Goal: Information Seeking & Learning: Learn about a topic

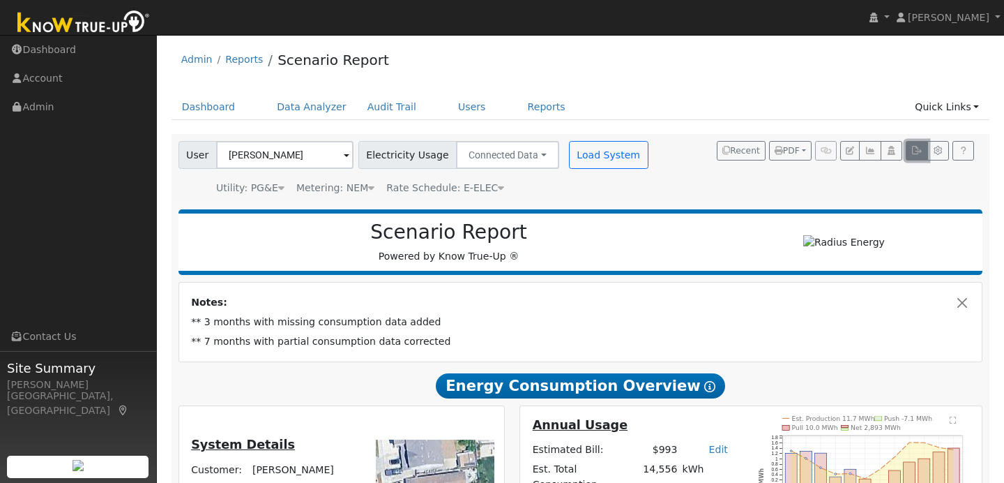
click at [912, 153] on icon "button" at bounding box center [917, 150] width 10 height 8
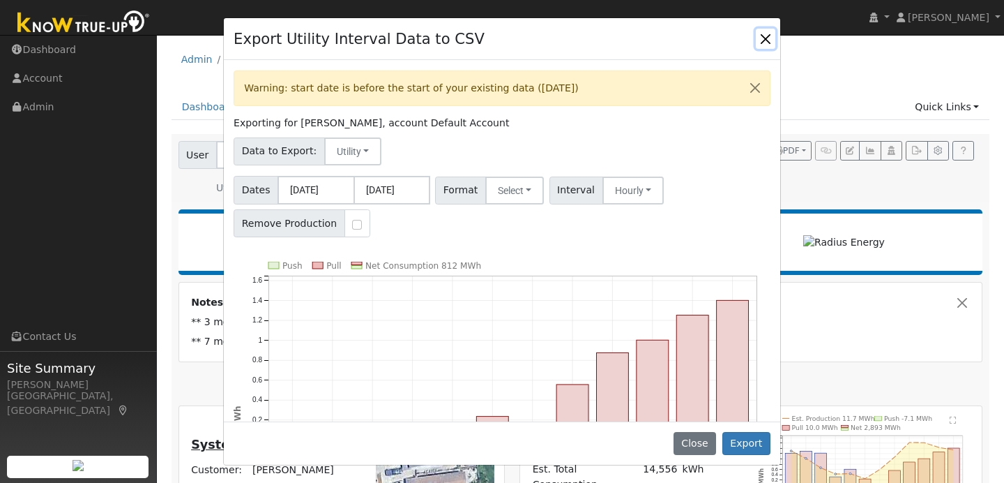
click at [765, 42] on button "Close" at bounding box center [766, 39] width 20 height 20
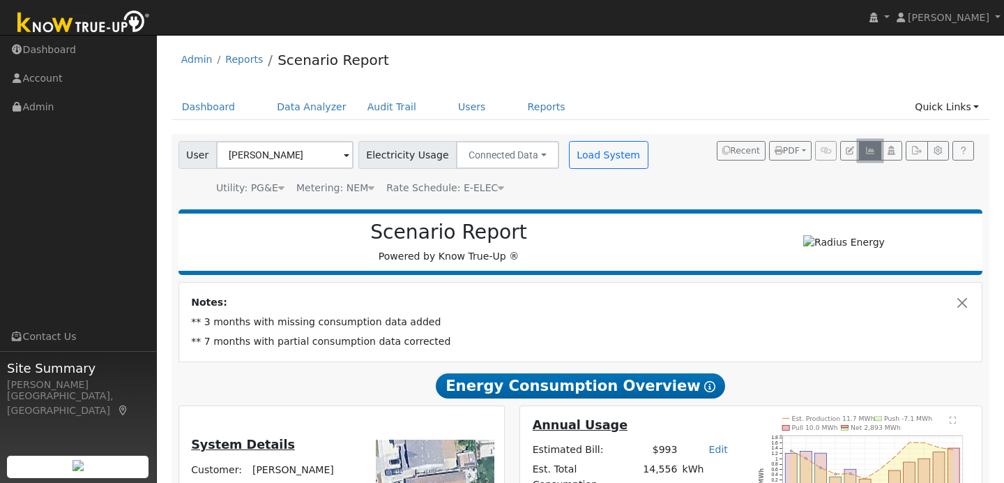
click at [868, 150] on icon "button" at bounding box center [870, 150] width 10 height 8
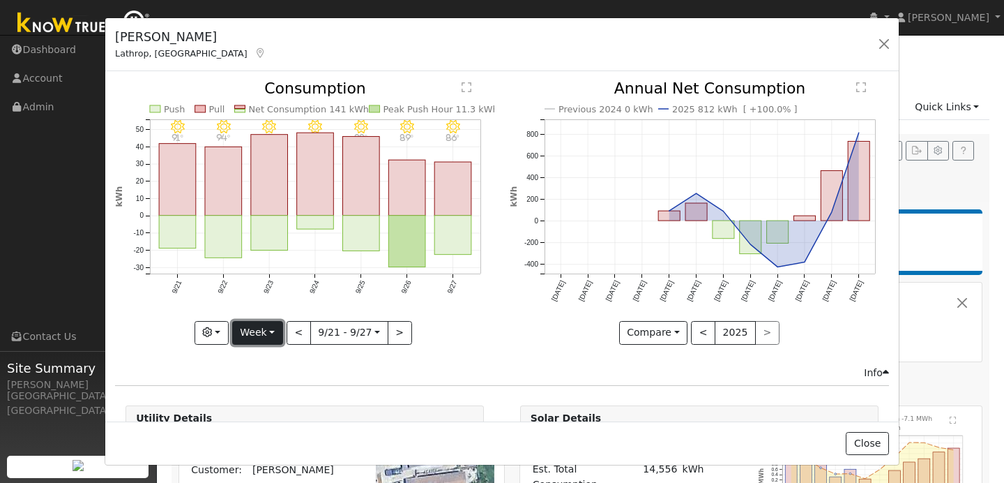
click at [271, 333] on button "Week" at bounding box center [257, 333] width 51 height 24
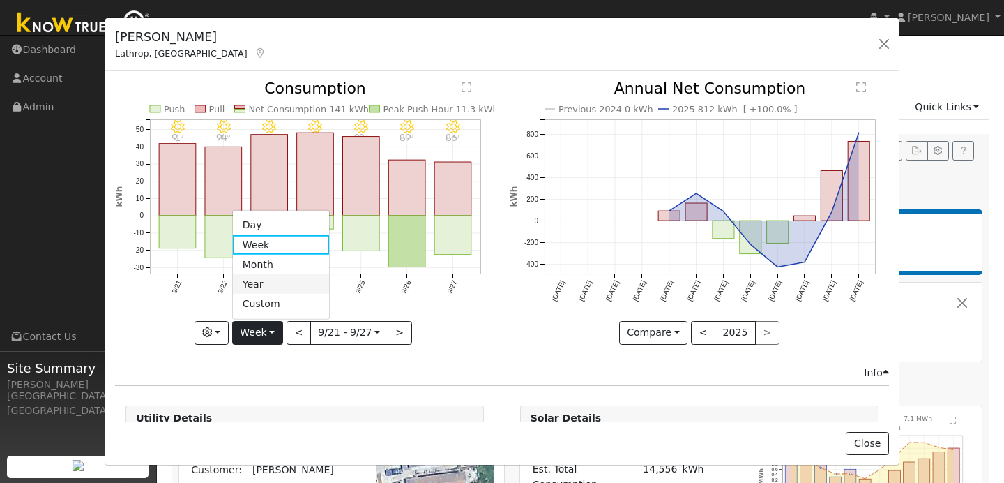
click at [271, 278] on link "Year" at bounding box center [281, 284] width 97 height 20
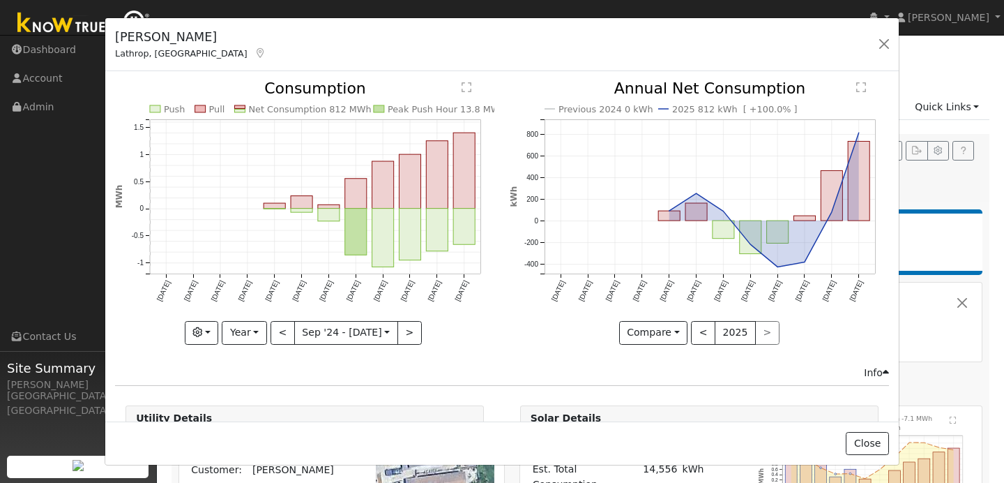
click at [301, 195] on icon "Push Pull Net Consumption 812 MWh Peak Push Hour 13.8 MWh [DATE] Oct '[DATE] De…" at bounding box center [304, 208] width 379 height 254
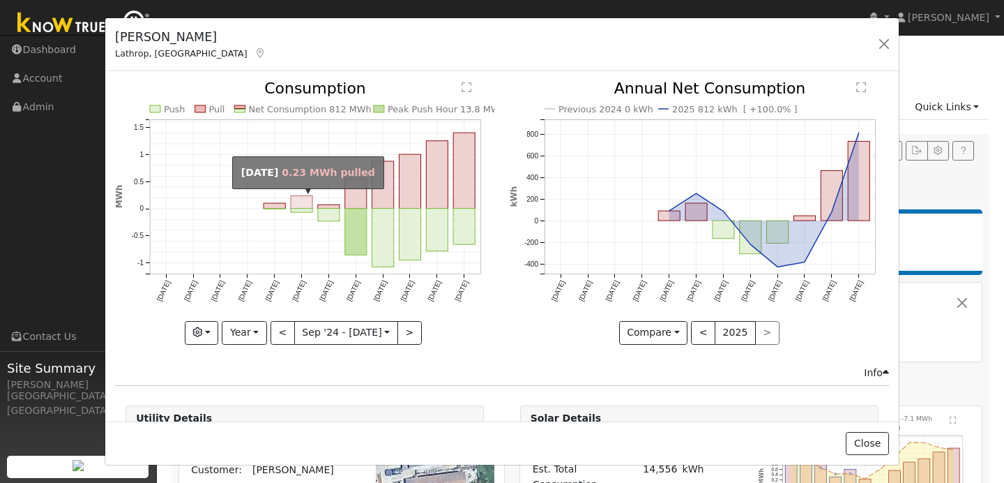
click at [303, 204] on rect "onclick=""" at bounding box center [302, 202] width 22 height 13
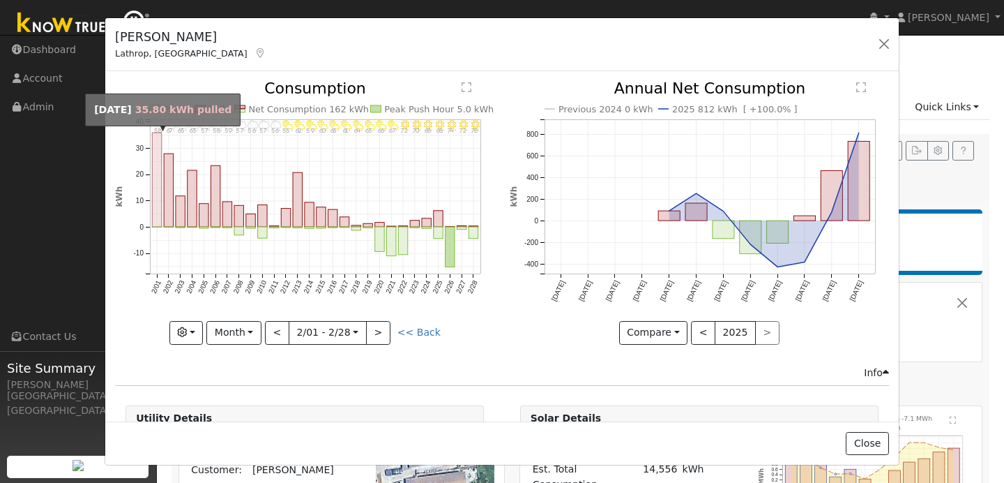
scroll to position [1, 0]
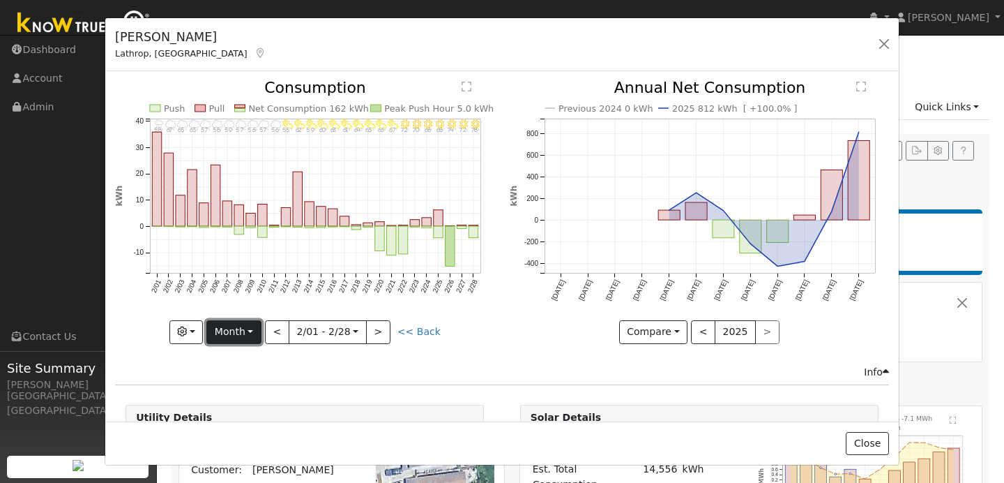
click at [258, 326] on button "Month" at bounding box center [233, 332] width 55 height 24
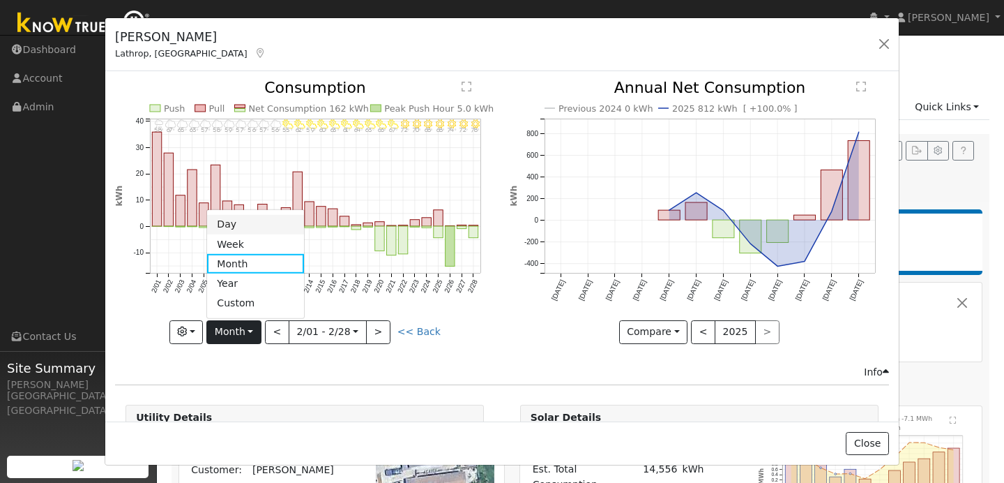
click at [254, 225] on link "Day" at bounding box center [255, 225] width 97 height 20
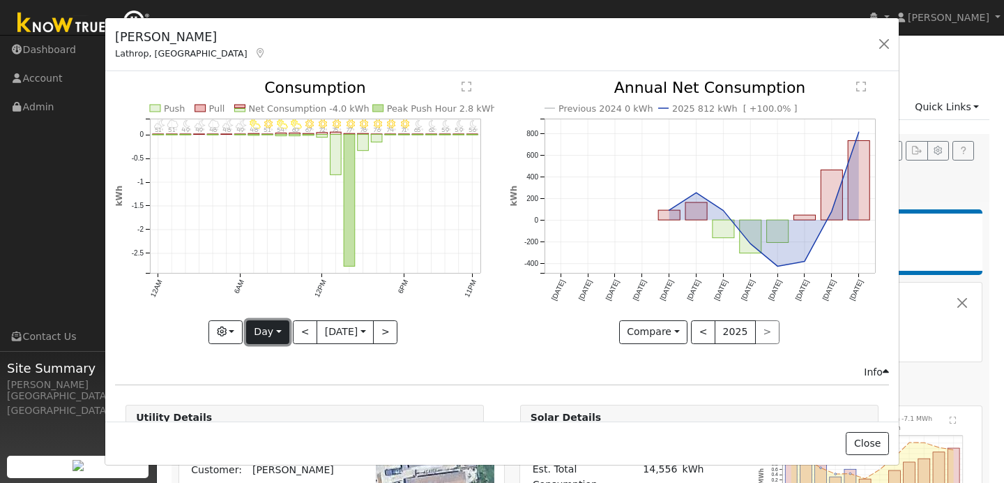
click at [281, 331] on button "Day" at bounding box center [267, 332] width 43 height 24
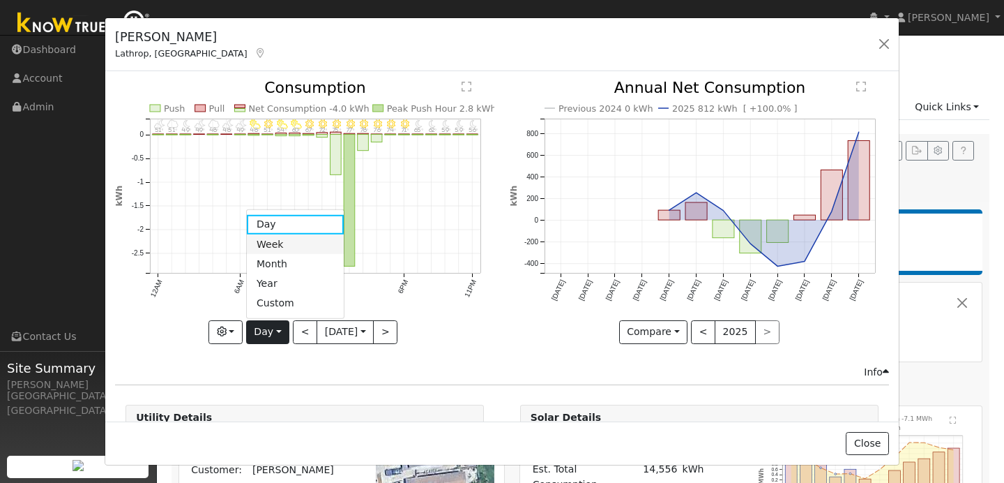
click at [287, 247] on link "Week" at bounding box center [295, 244] width 97 height 20
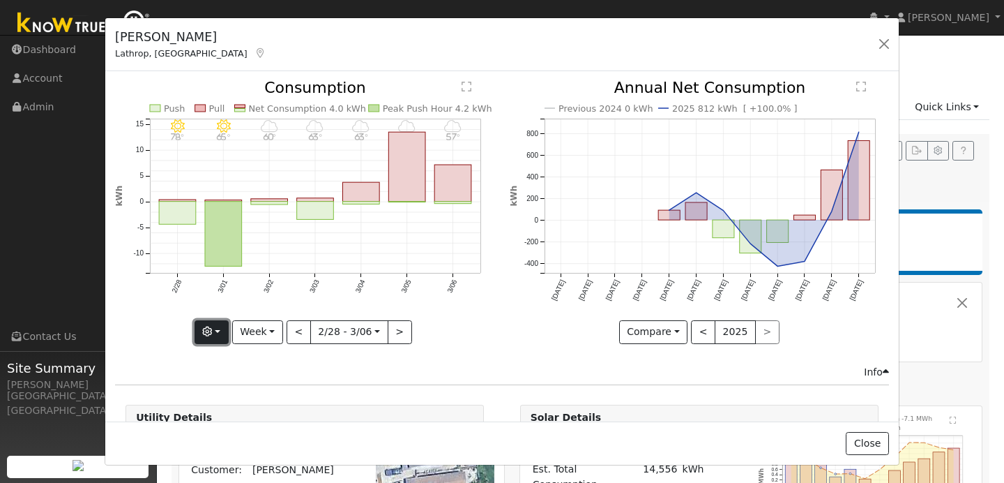
click at [223, 332] on button "button" at bounding box center [212, 332] width 34 height 24
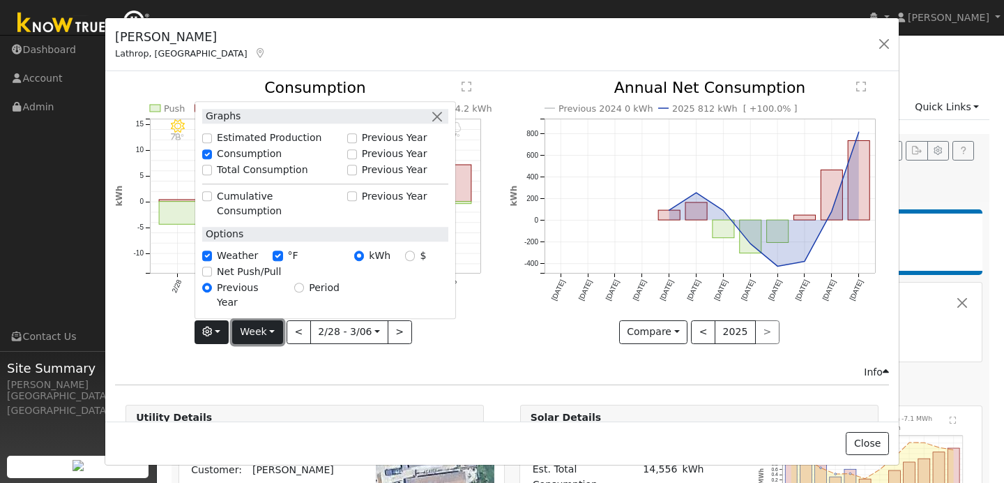
click at [271, 333] on button "Week" at bounding box center [257, 332] width 51 height 24
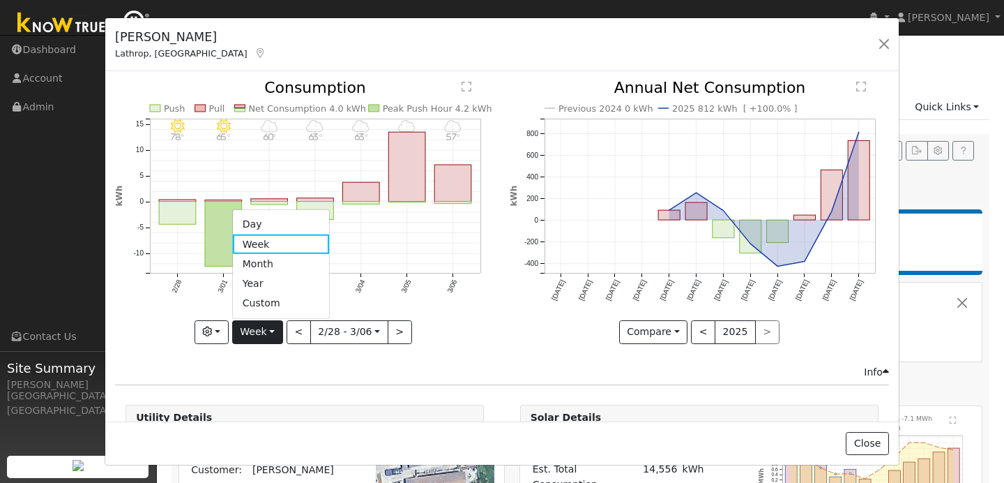
click at [187, 289] on icon "3/06 - MostlyCloudy 57° 3/05 - MostlyCloudy 56° 3/04 - MostlyCloudy 63° 3/03 - …" at bounding box center [304, 207] width 379 height 254
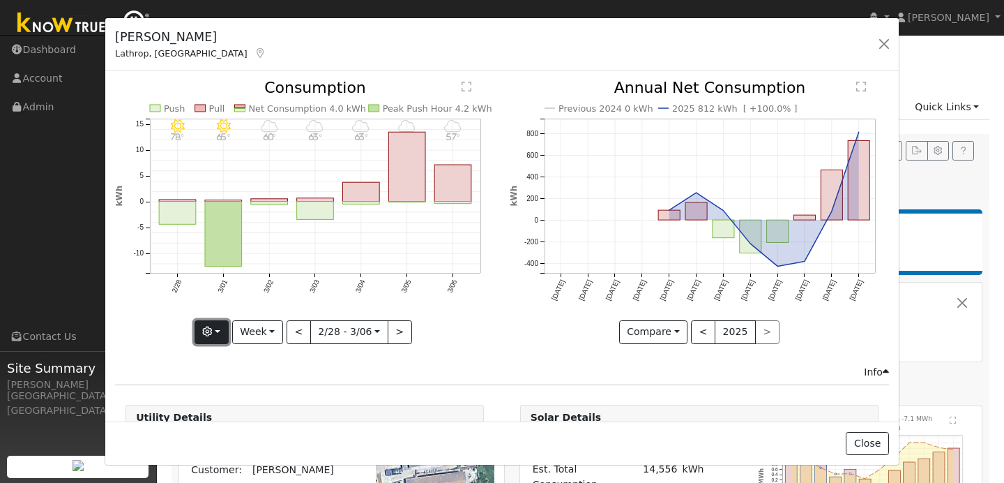
click at [220, 333] on button "button" at bounding box center [212, 332] width 34 height 24
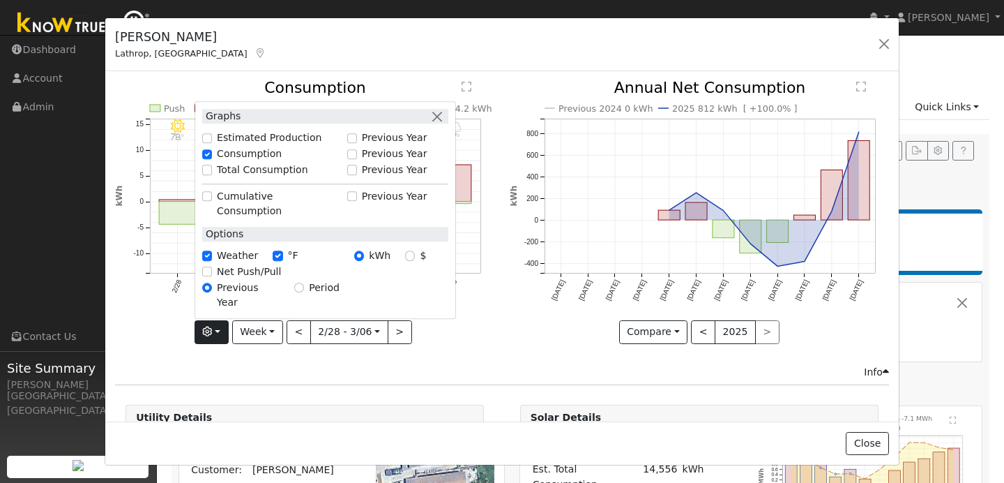
click at [395, 407] on div "Utility Details" at bounding box center [304, 417] width 357 height 25
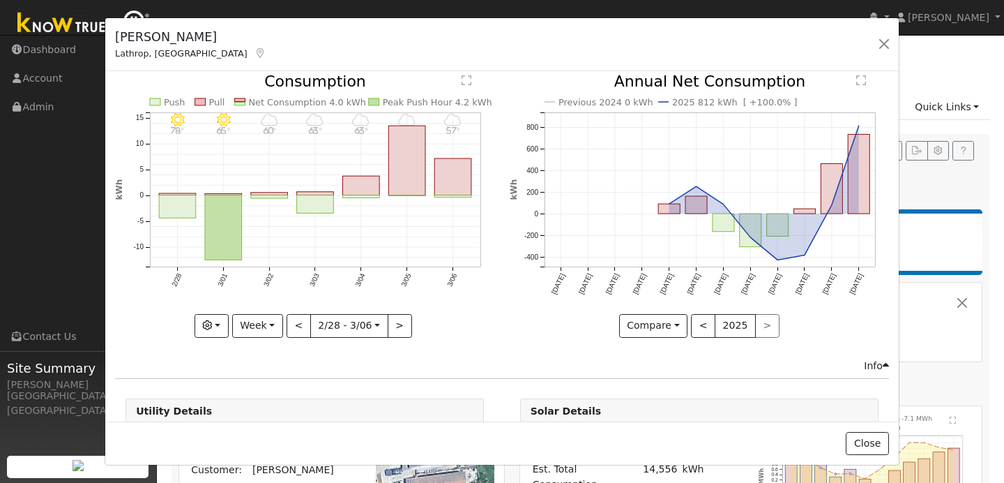
scroll to position [0, 0]
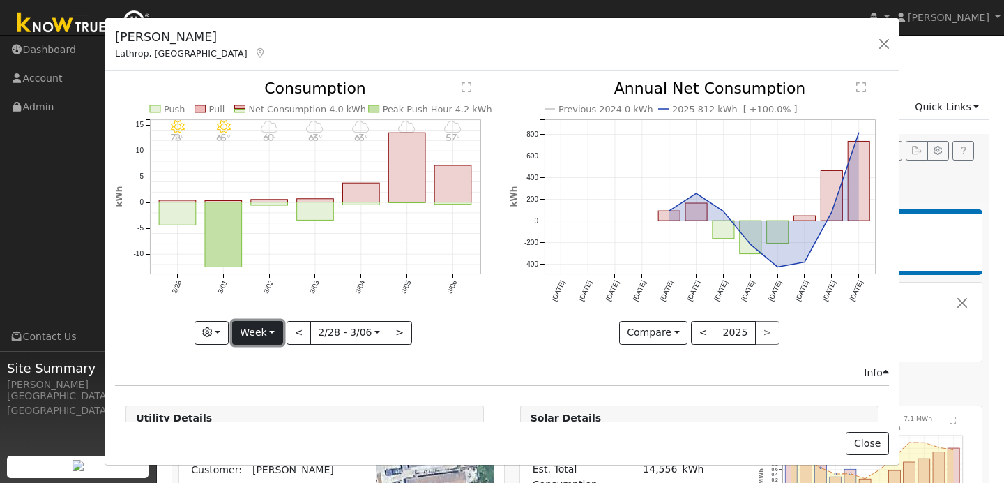
click at [272, 335] on button "Week" at bounding box center [257, 333] width 51 height 24
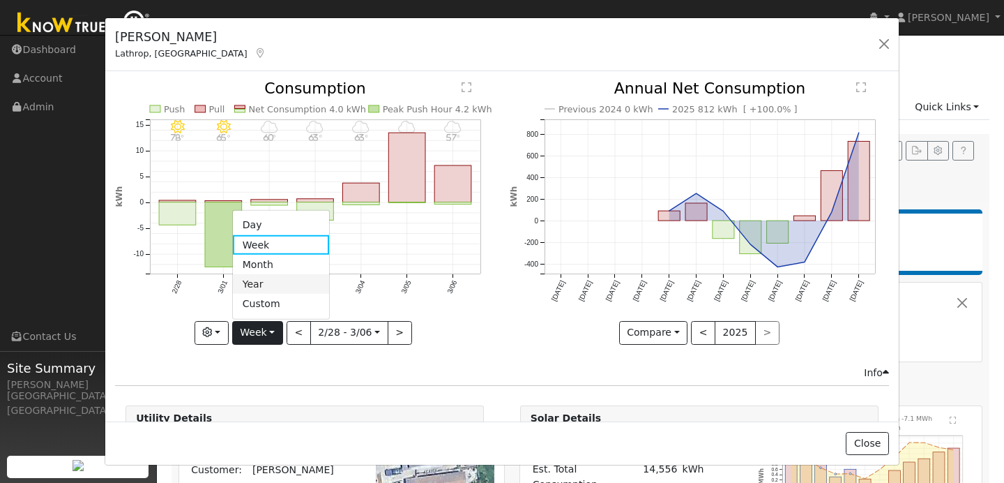
click at [271, 283] on link "Year" at bounding box center [281, 284] width 97 height 20
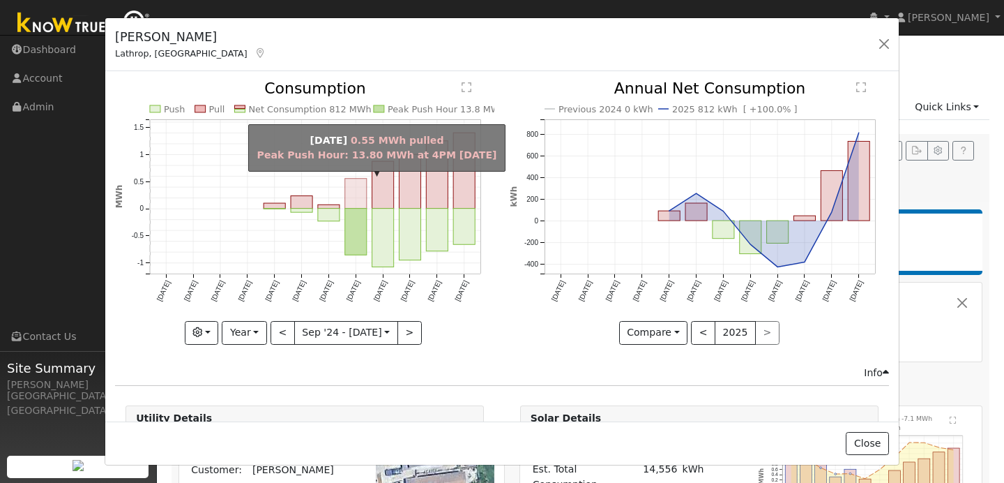
click at [362, 197] on rect "onclick=""" at bounding box center [356, 194] width 22 height 30
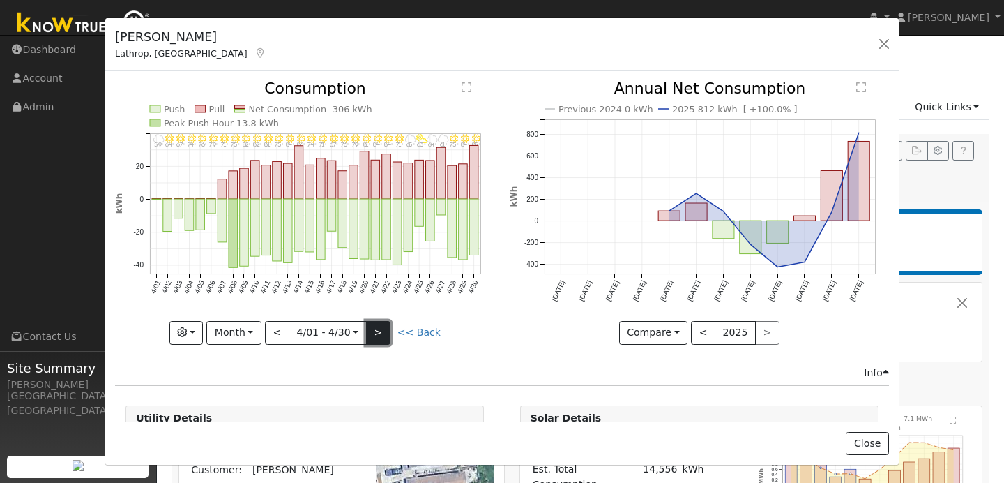
click at [382, 338] on button ">" at bounding box center [378, 333] width 24 height 24
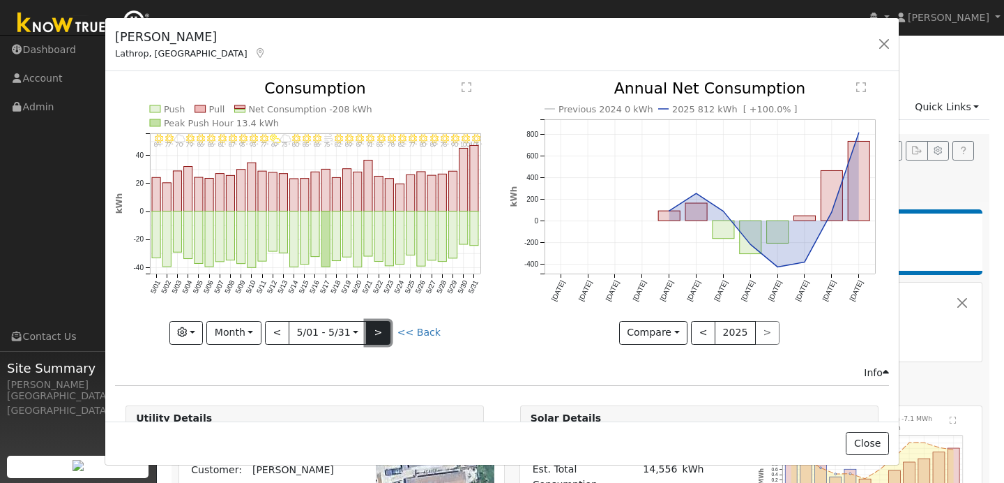
click at [377, 336] on button ">" at bounding box center [378, 333] width 24 height 24
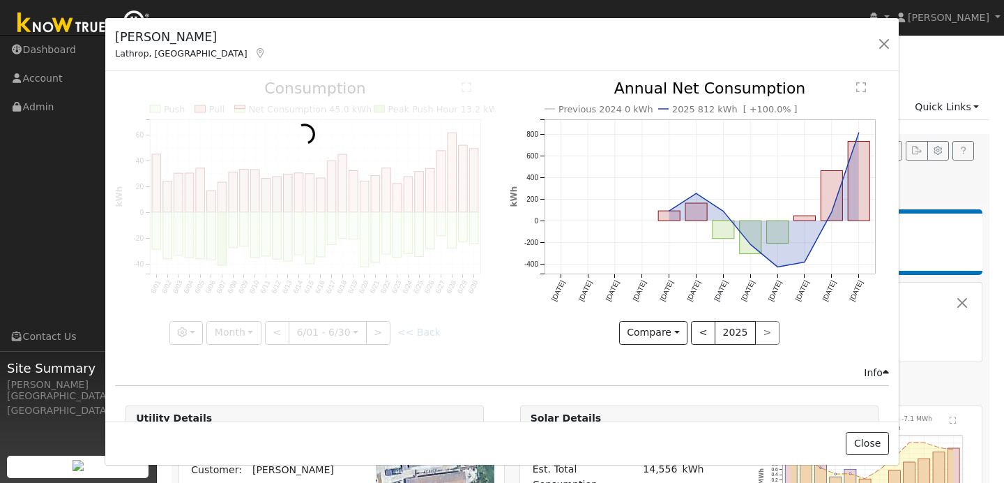
click at [276, 335] on div at bounding box center [304, 212] width 379 height 263
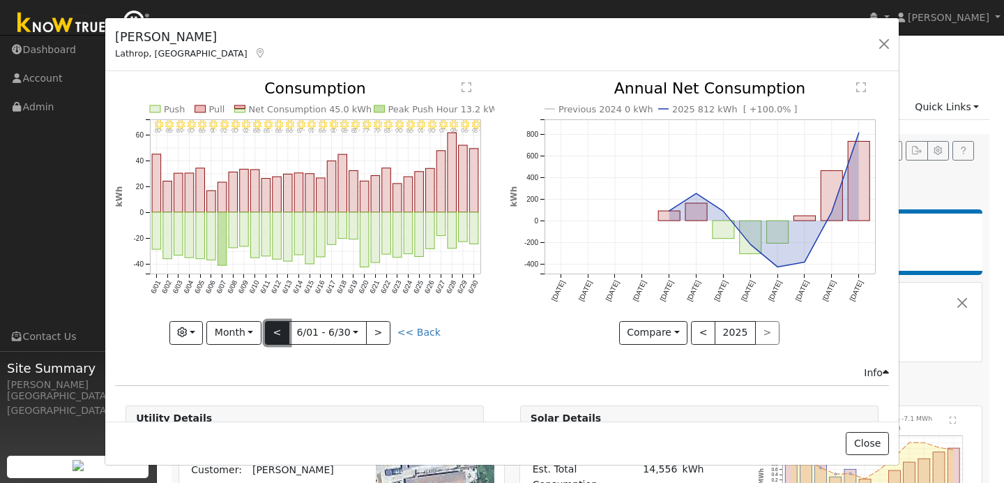
click at [278, 334] on button "<" at bounding box center [277, 333] width 24 height 24
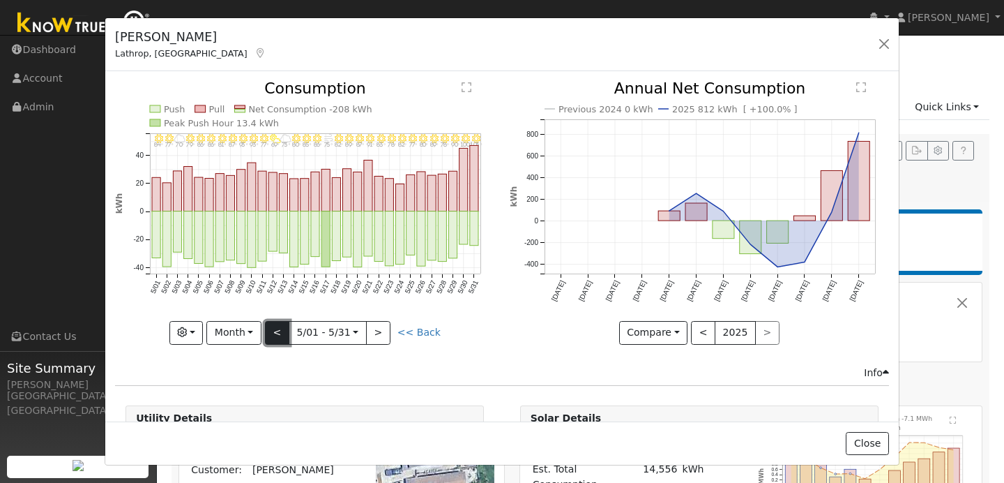
click at [278, 334] on button "<" at bounding box center [277, 333] width 24 height 24
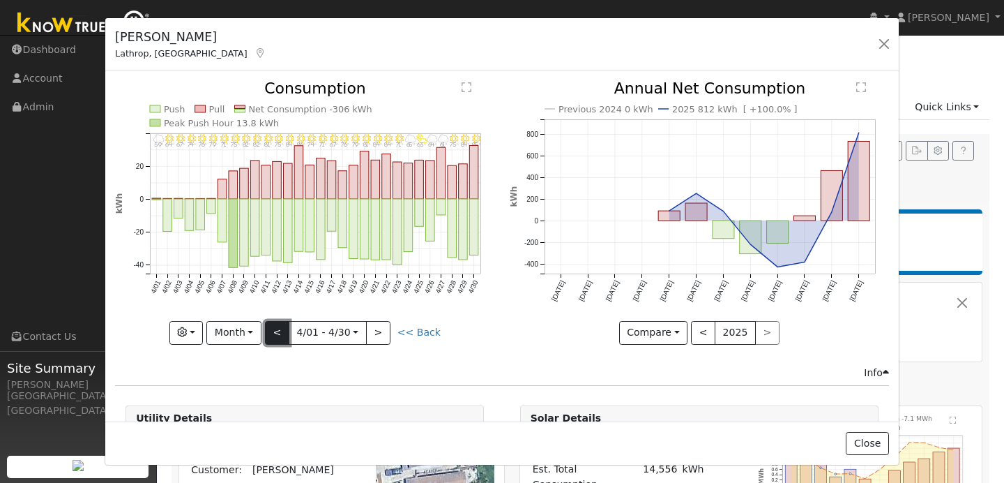
click at [278, 334] on button "<" at bounding box center [277, 333] width 24 height 24
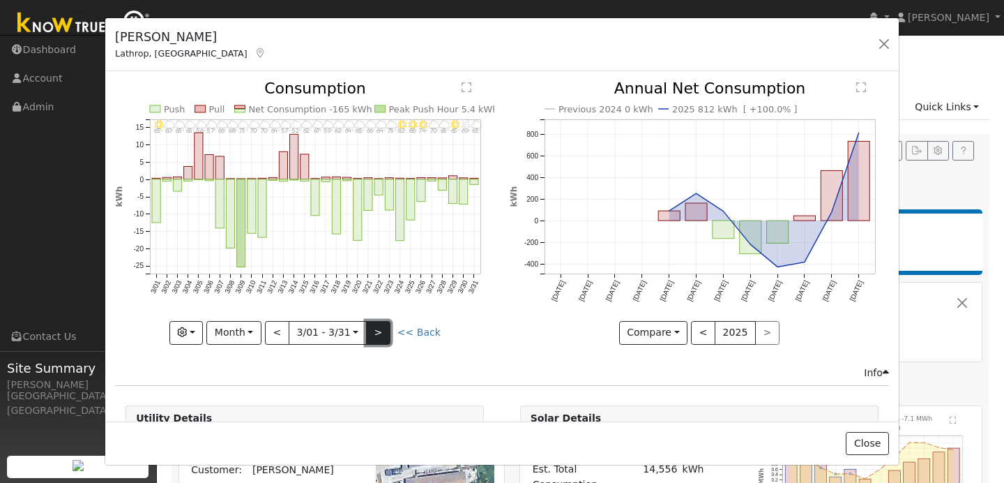
click at [378, 336] on button ">" at bounding box center [378, 333] width 24 height 24
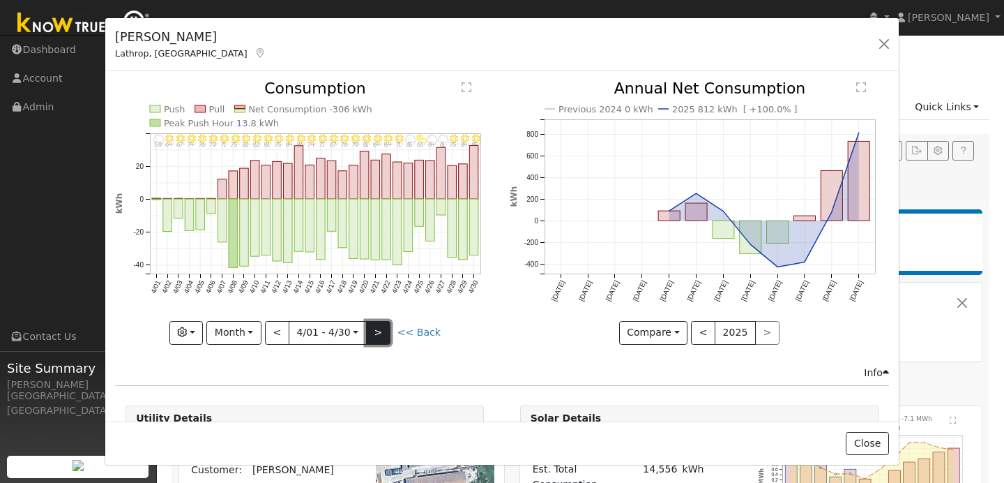
click at [378, 336] on button ">" at bounding box center [378, 333] width 24 height 24
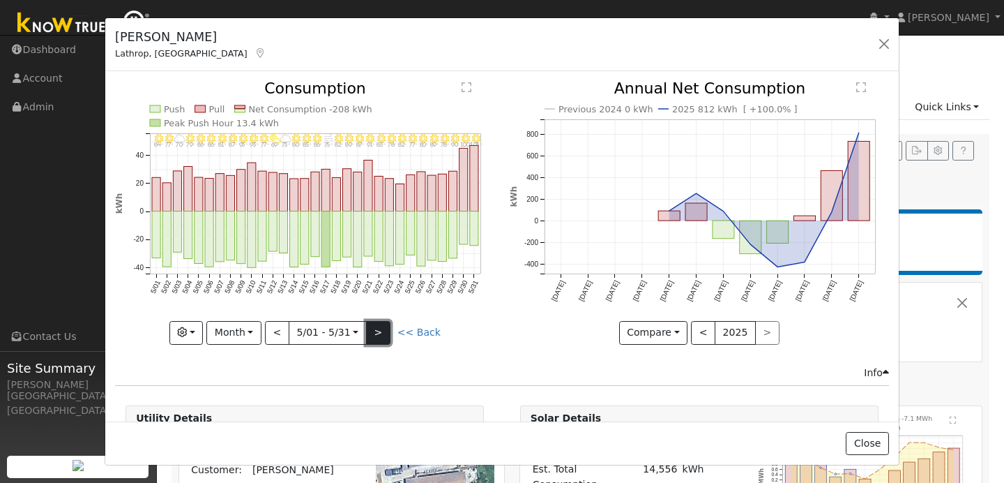
click at [378, 336] on button ">" at bounding box center [378, 333] width 24 height 24
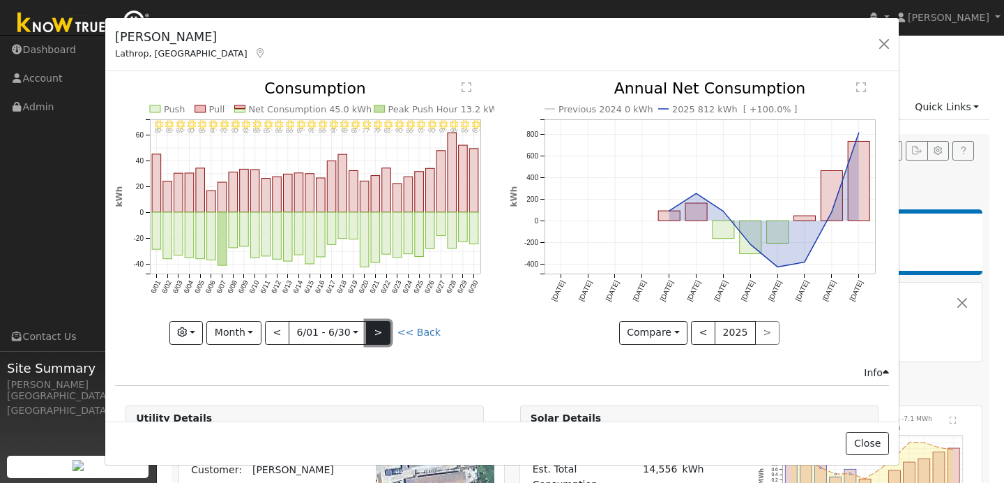
click at [378, 336] on button ">" at bounding box center [378, 333] width 24 height 24
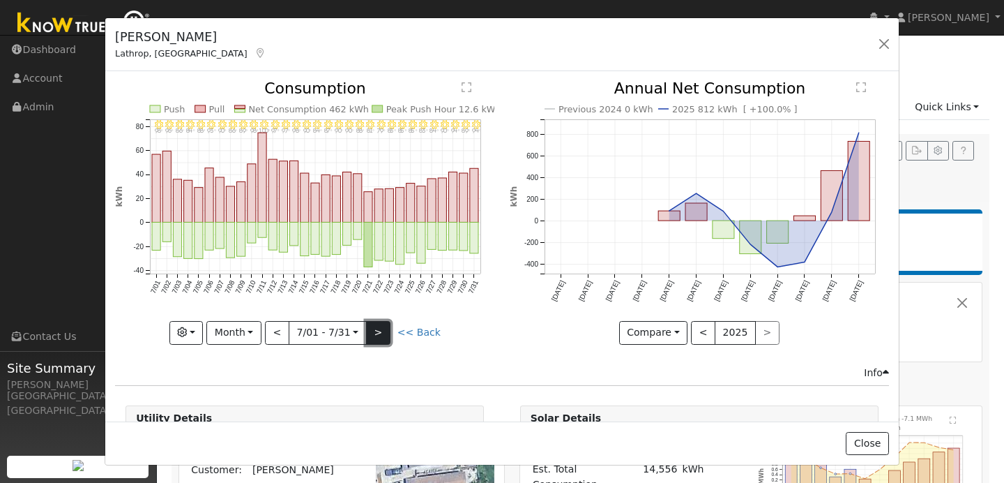
click at [378, 336] on button ">" at bounding box center [378, 333] width 24 height 24
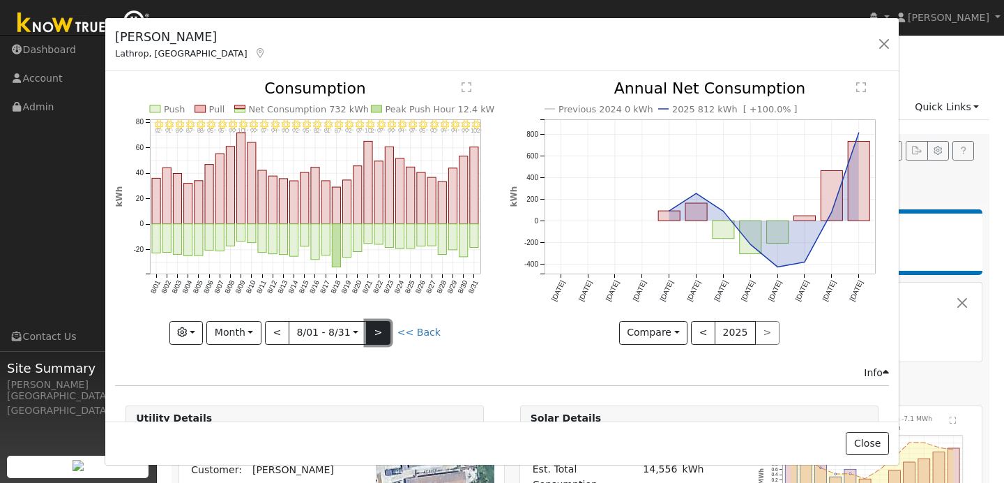
click at [381, 336] on button ">" at bounding box center [378, 333] width 24 height 24
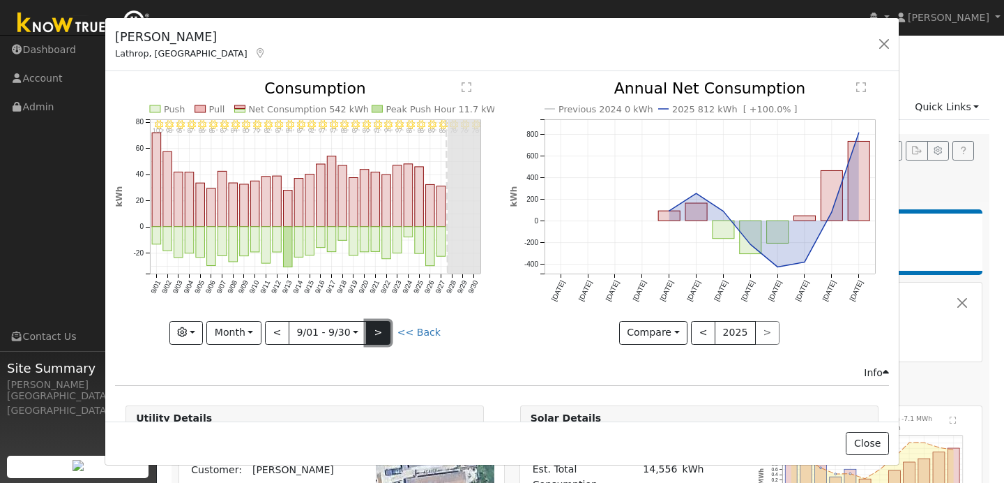
click at [379, 331] on button ">" at bounding box center [378, 333] width 24 height 24
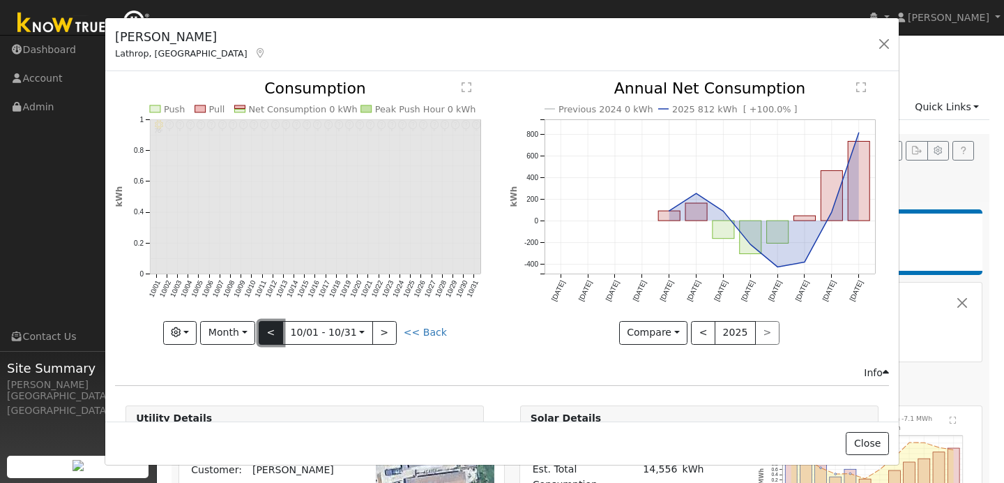
click at [273, 334] on button "<" at bounding box center [271, 333] width 24 height 24
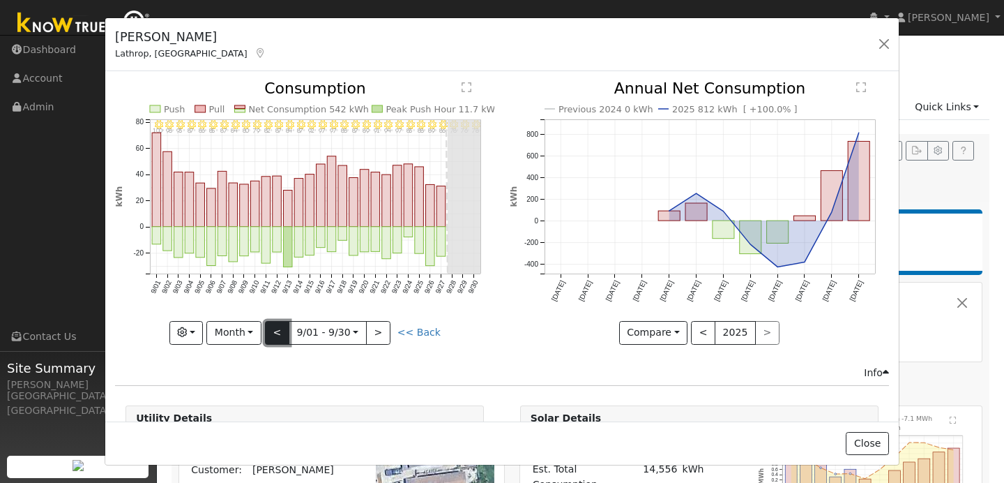
click at [273, 334] on button "<" at bounding box center [277, 333] width 24 height 24
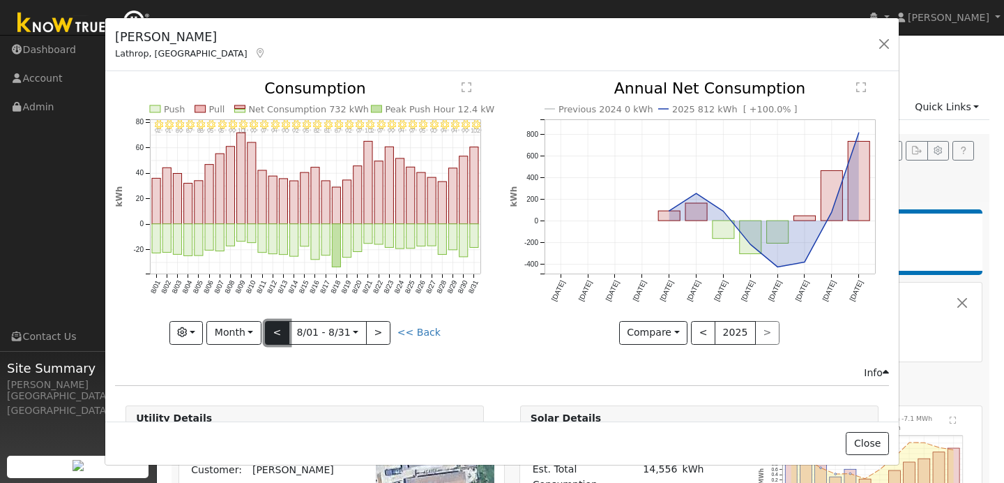
click at [273, 334] on button "<" at bounding box center [277, 333] width 24 height 24
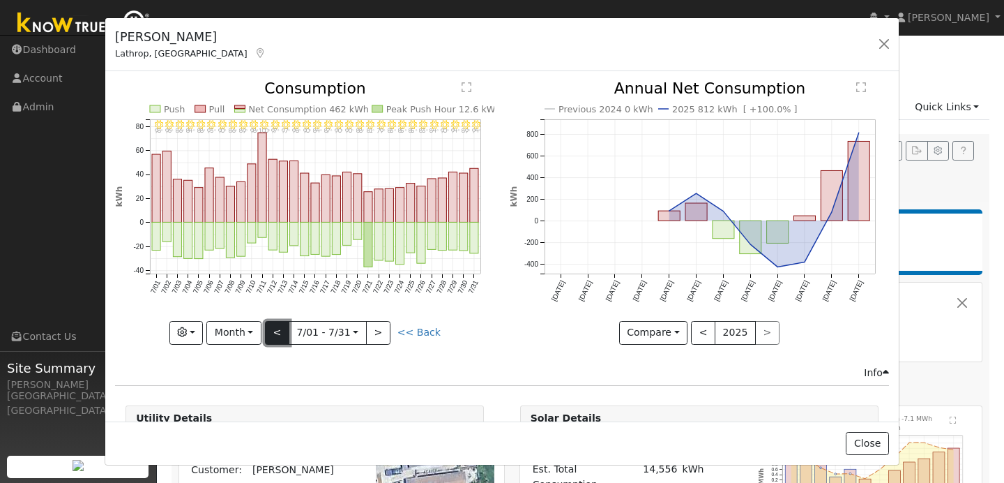
click at [273, 334] on button "<" at bounding box center [277, 333] width 24 height 24
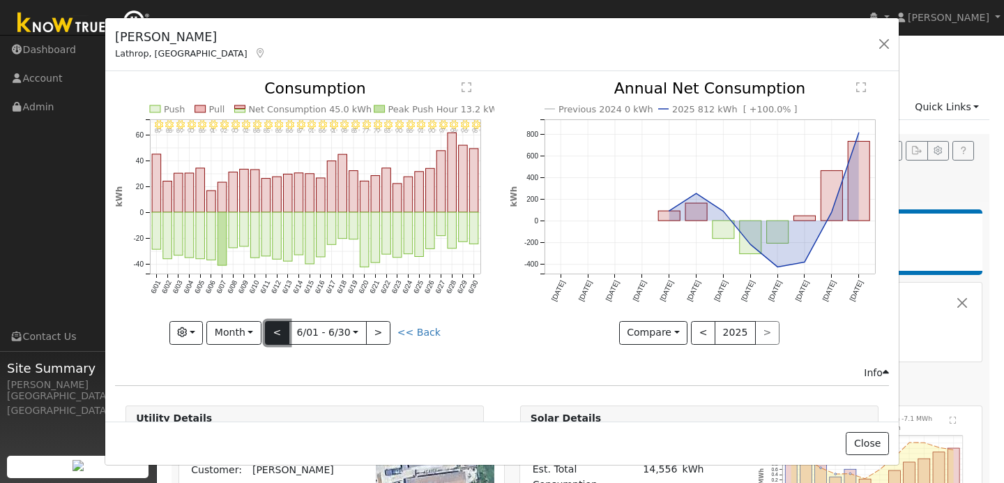
click at [273, 334] on button "<" at bounding box center [277, 333] width 24 height 24
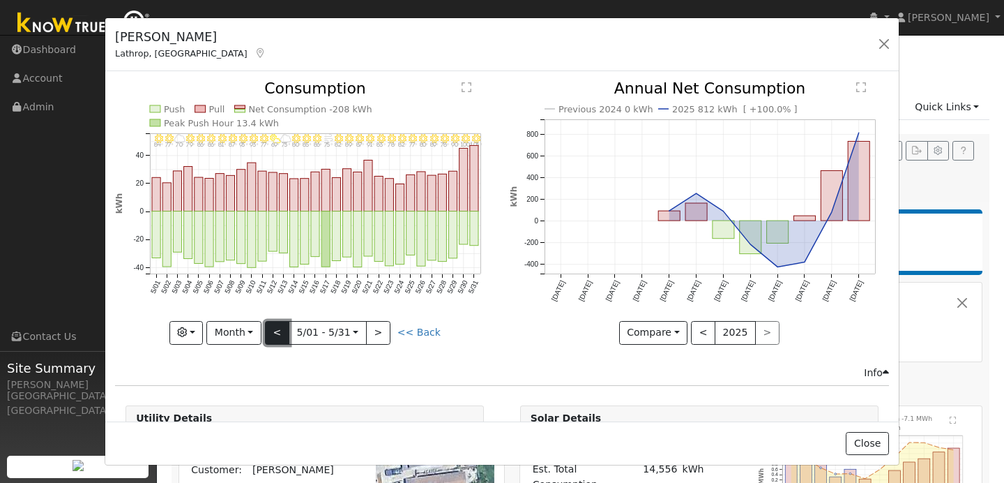
click at [280, 336] on button "<" at bounding box center [277, 333] width 24 height 24
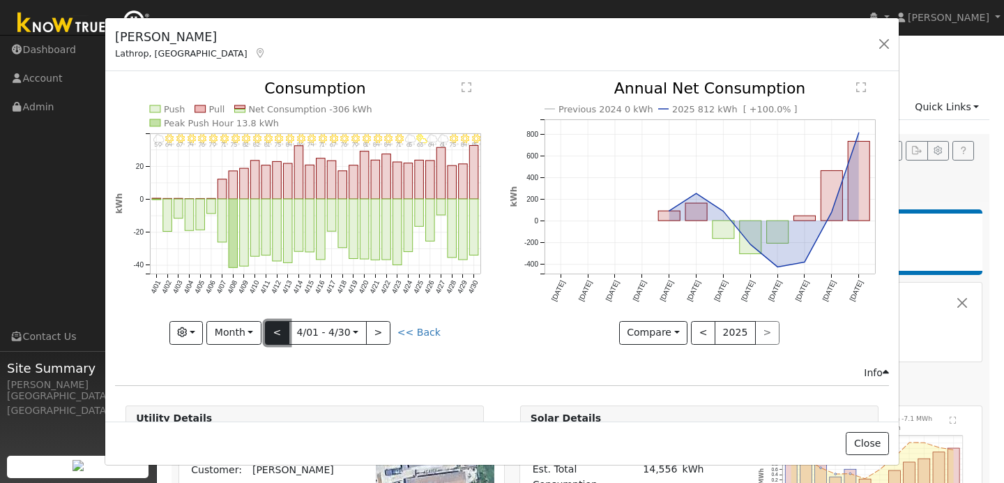
click at [283, 340] on button "<" at bounding box center [277, 333] width 24 height 24
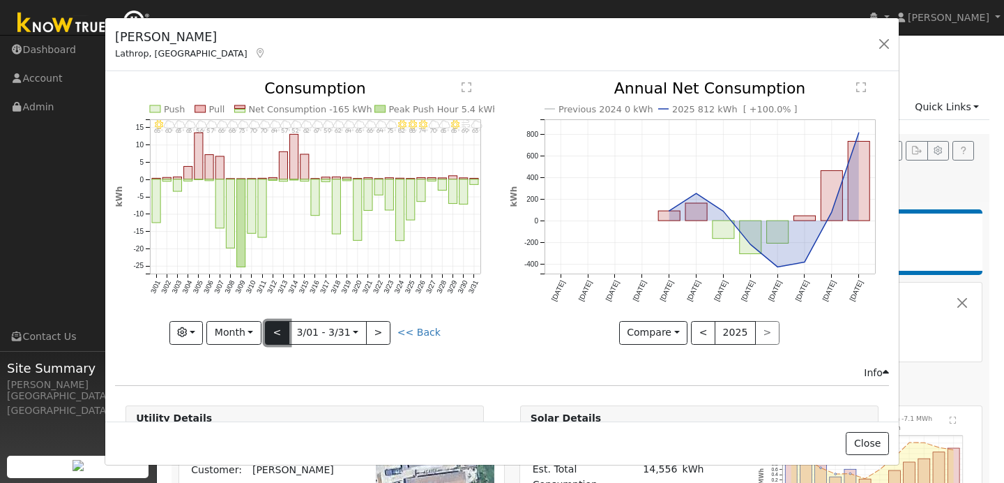
click at [281, 327] on button "<" at bounding box center [277, 333] width 24 height 24
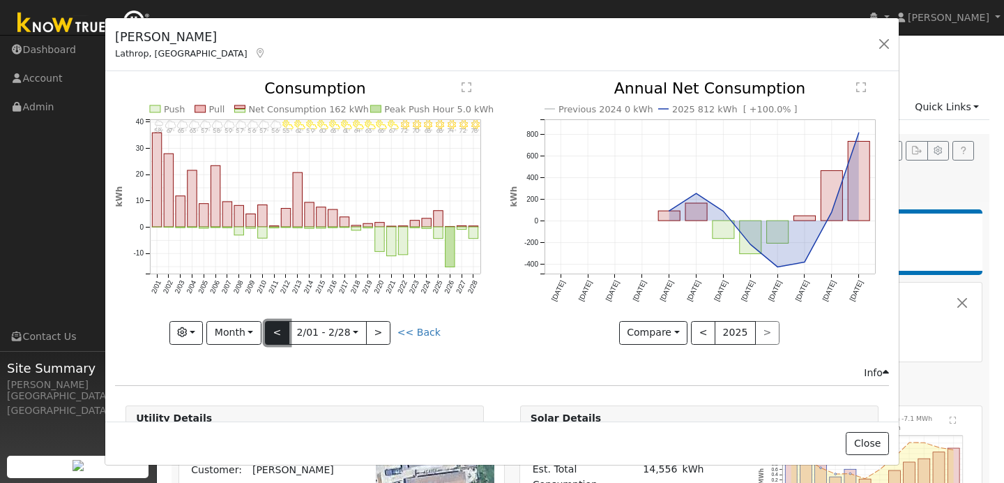
click at [281, 327] on button "<" at bounding box center [277, 333] width 24 height 24
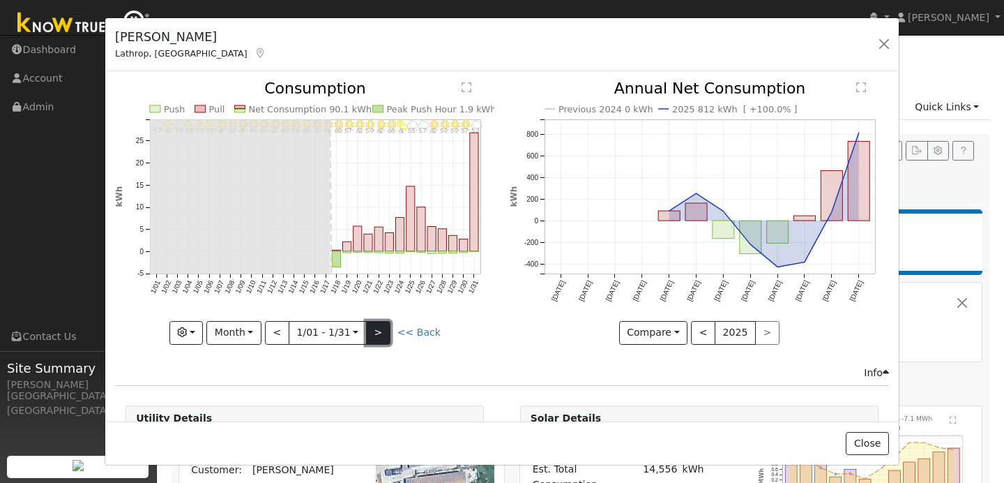
click at [375, 334] on button ">" at bounding box center [378, 333] width 24 height 24
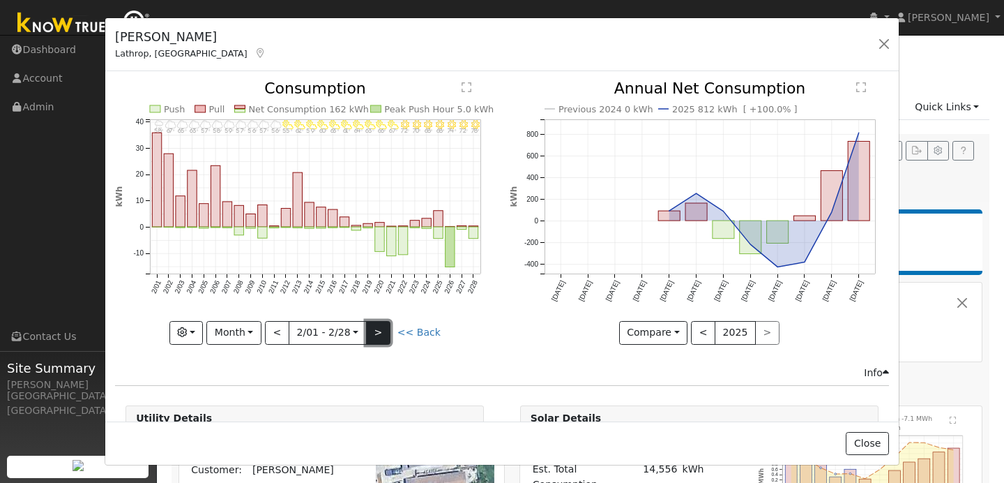
click at [375, 334] on button ">" at bounding box center [378, 333] width 24 height 24
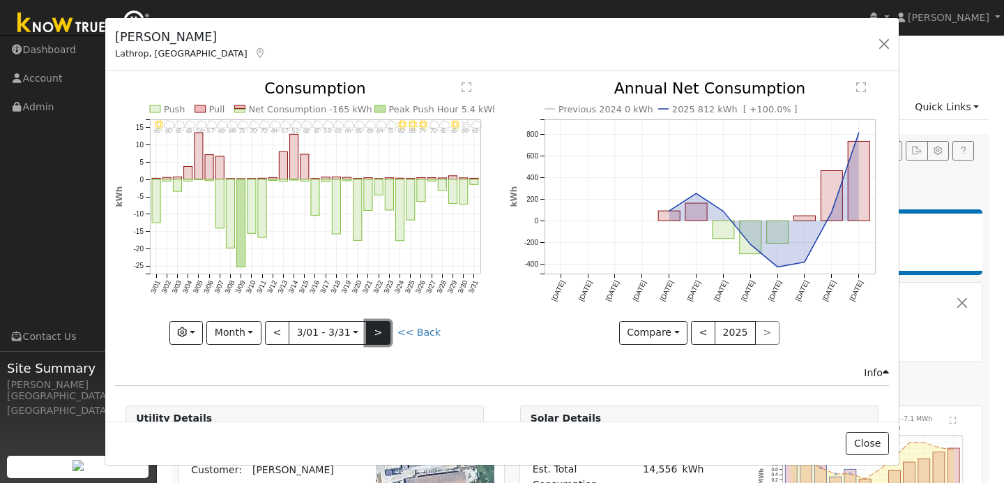
click at [375, 334] on button ">" at bounding box center [378, 333] width 24 height 24
type input "[DATE]"
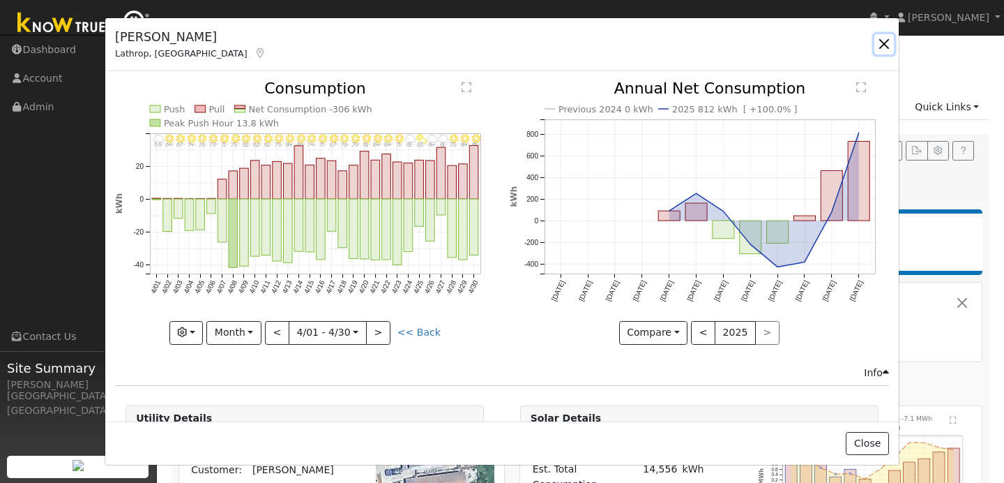
click at [885, 45] on button "button" at bounding box center [885, 44] width 20 height 20
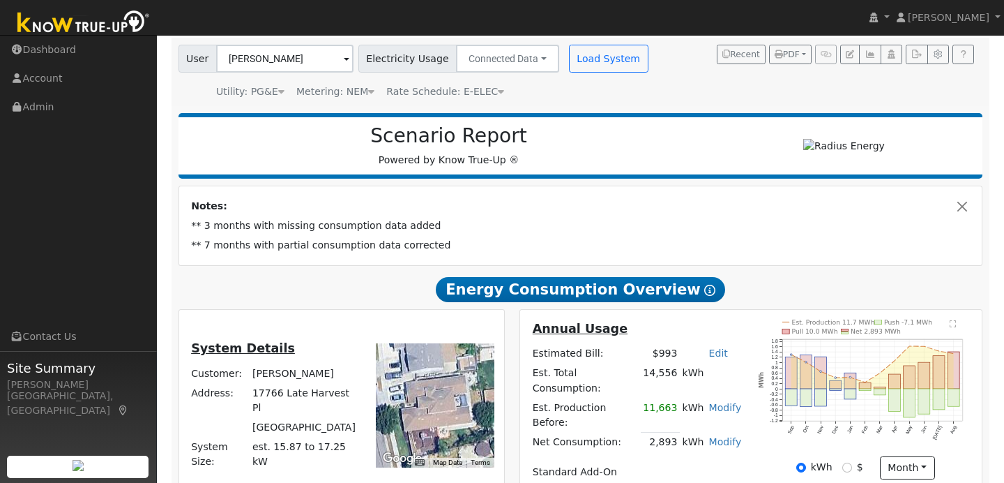
scroll to position [95, 0]
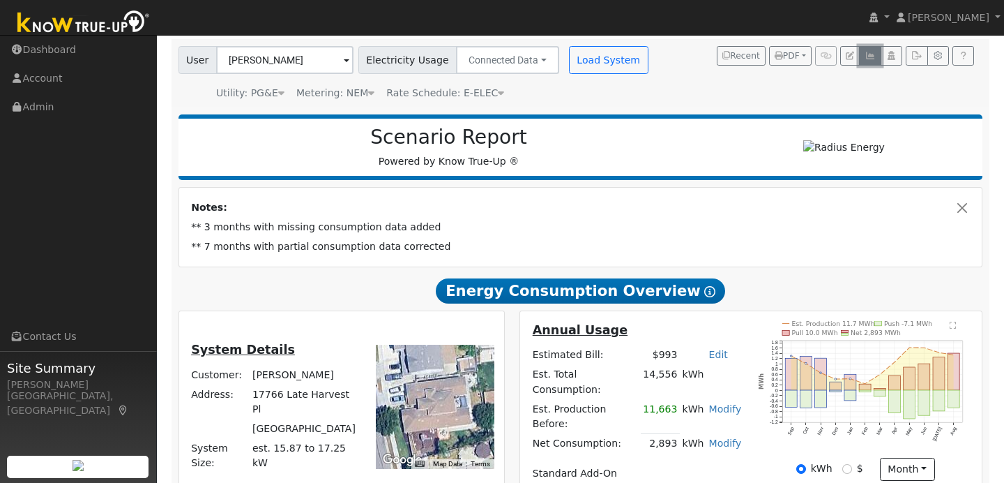
click at [865, 55] on icon "button" at bounding box center [870, 56] width 10 height 8
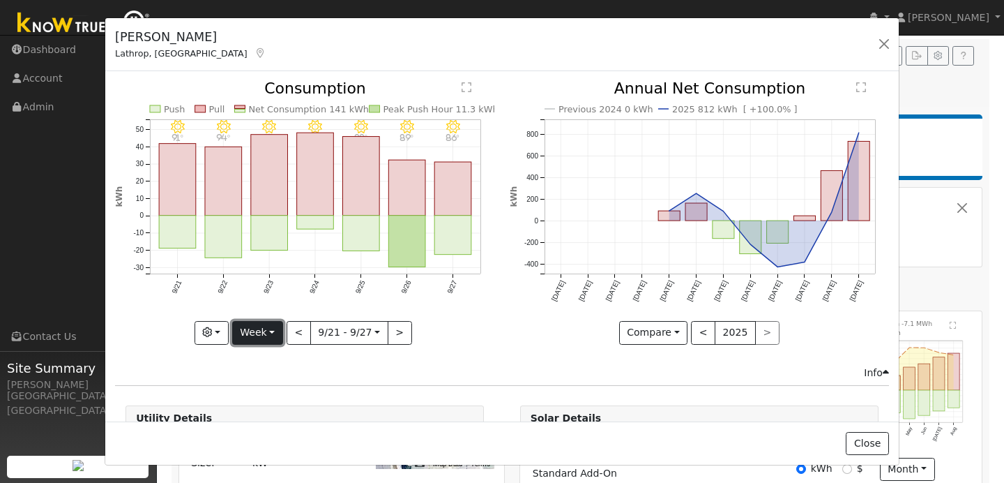
click at [273, 338] on button "Week" at bounding box center [257, 333] width 51 height 24
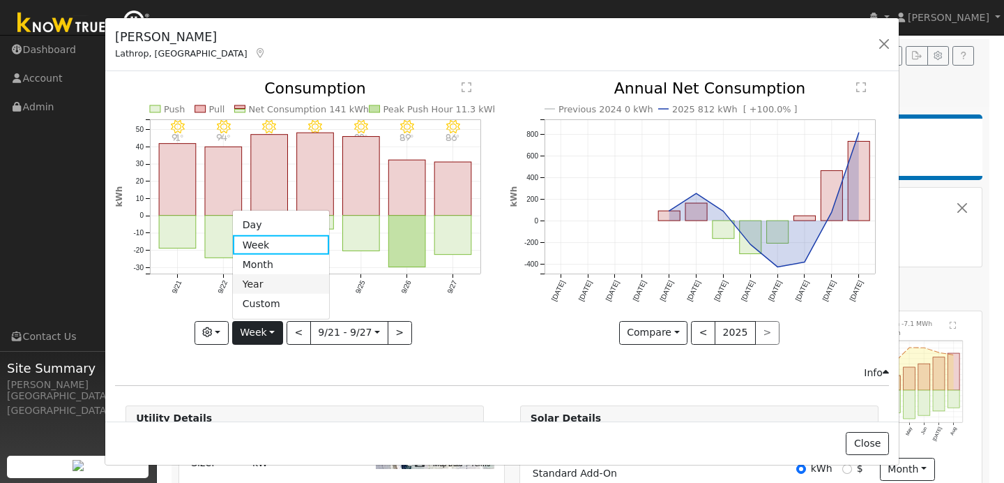
click at [268, 280] on link "Year" at bounding box center [281, 284] width 97 height 20
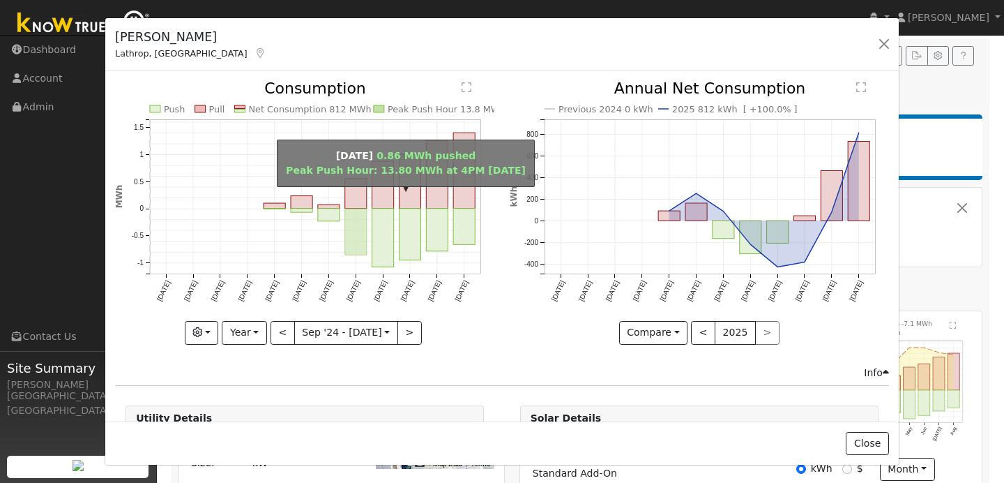
click at [358, 234] on rect "onclick=""" at bounding box center [356, 232] width 22 height 47
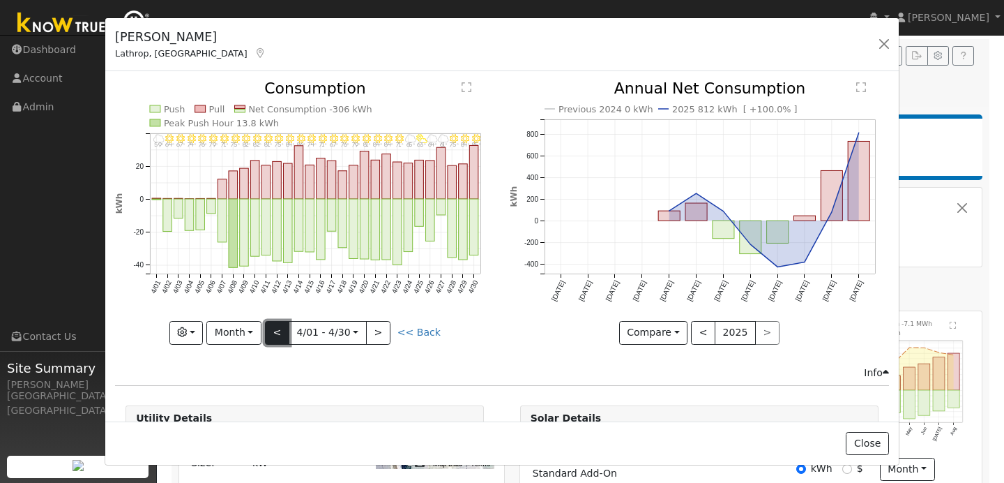
click at [276, 335] on button "<" at bounding box center [277, 333] width 24 height 24
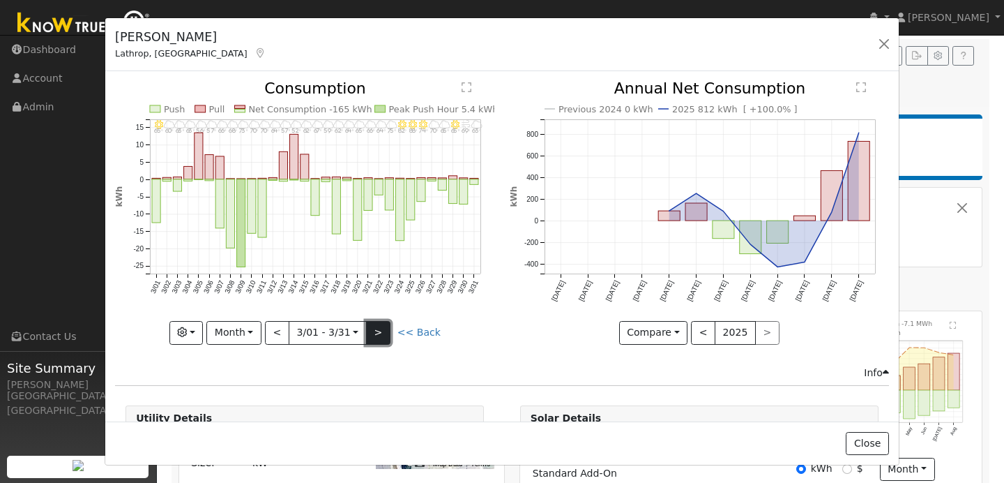
click at [375, 326] on button ">" at bounding box center [378, 333] width 24 height 24
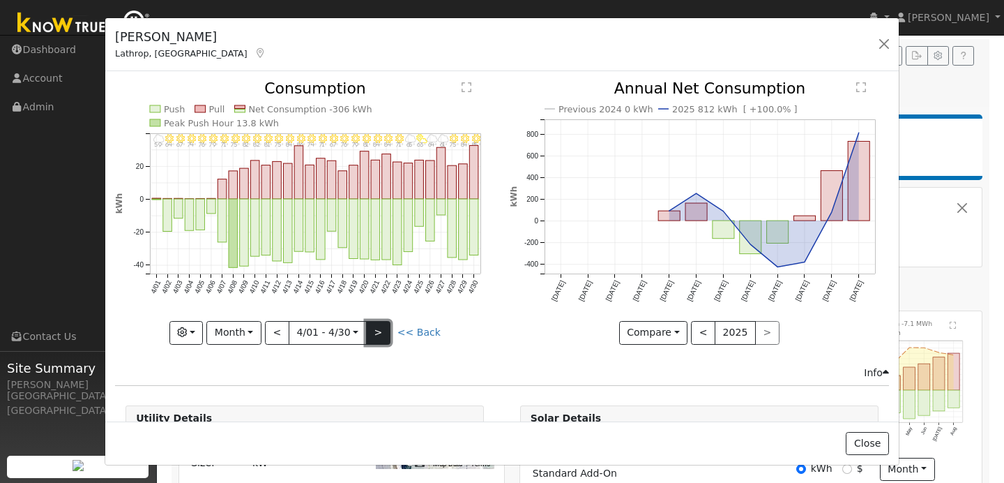
click at [379, 338] on button ">" at bounding box center [378, 333] width 24 height 24
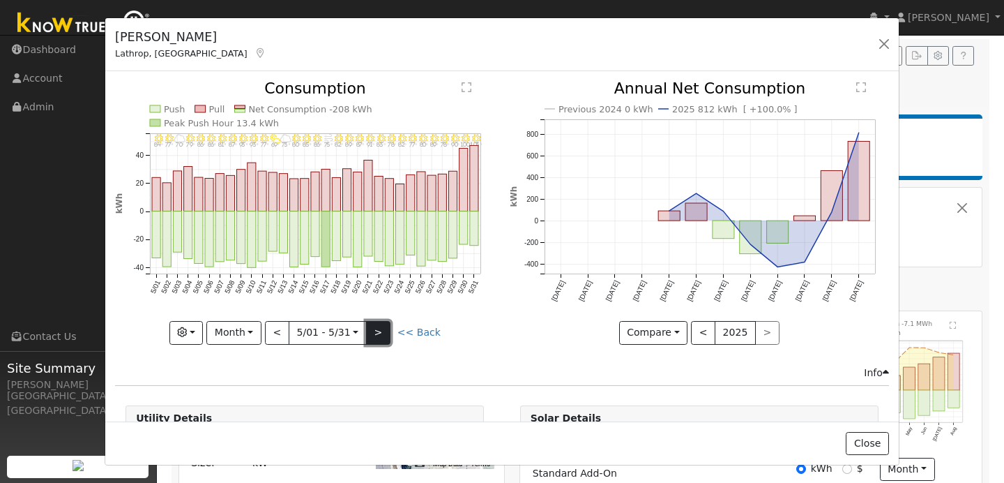
click at [379, 338] on button ">" at bounding box center [378, 333] width 24 height 24
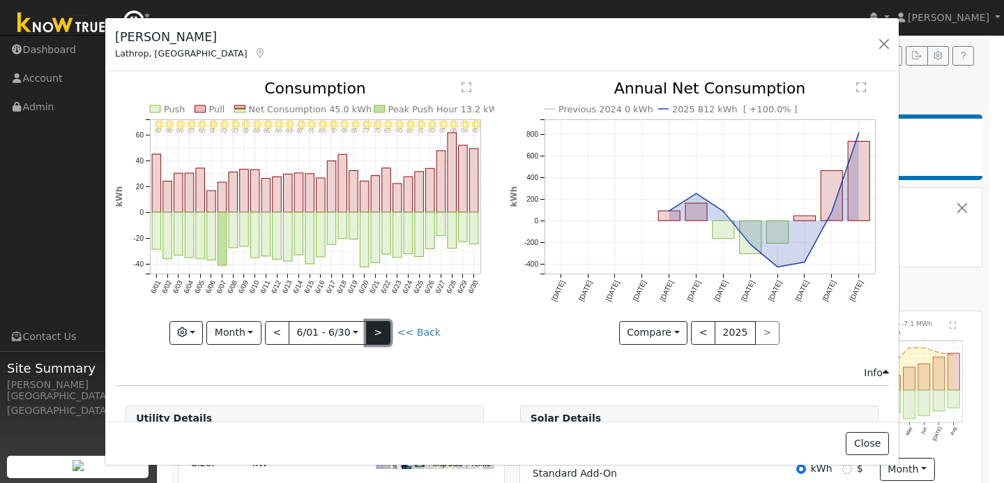
click at [379, 338] on button ">" at bounding box center [378, 333] width 24 height 24
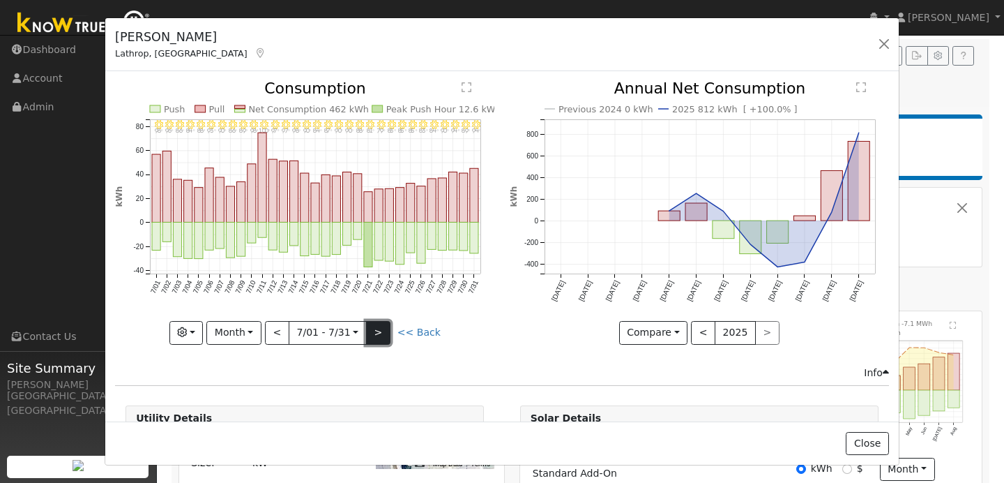
click at [379, 338] on button ">" at bounding box center [378, 333] width 24 height 24
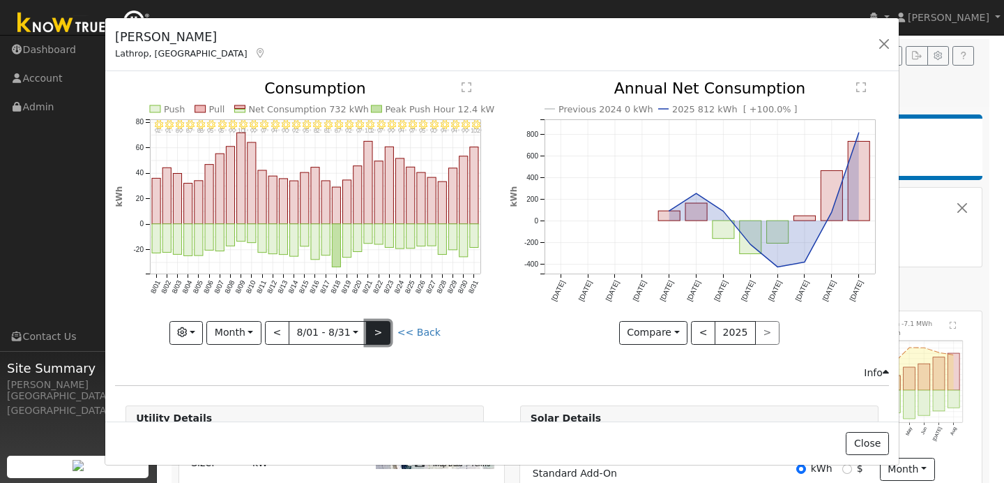
click at [380, 338] on button ">" at bounding box center [378, 333] width 24 height 24
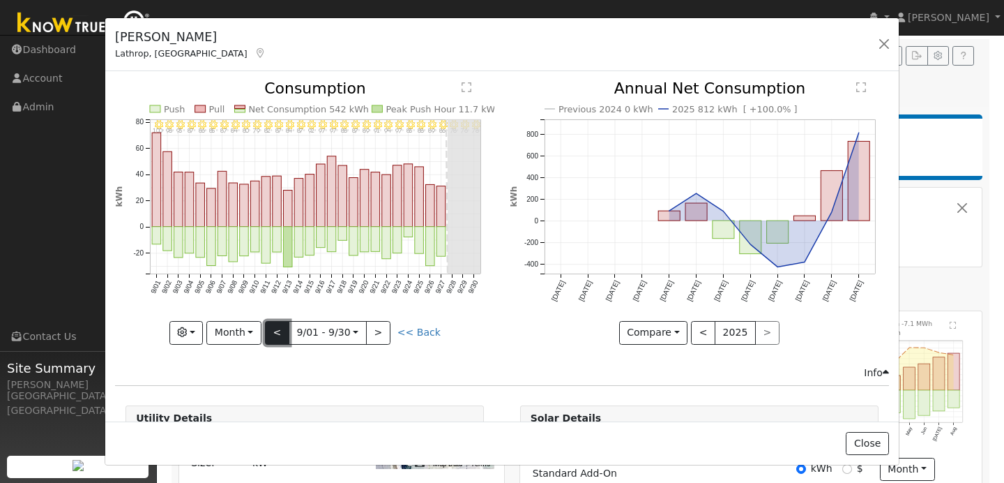
click at [287, 334] on button "<" at bounding box center [277, 333] width 24 height 24
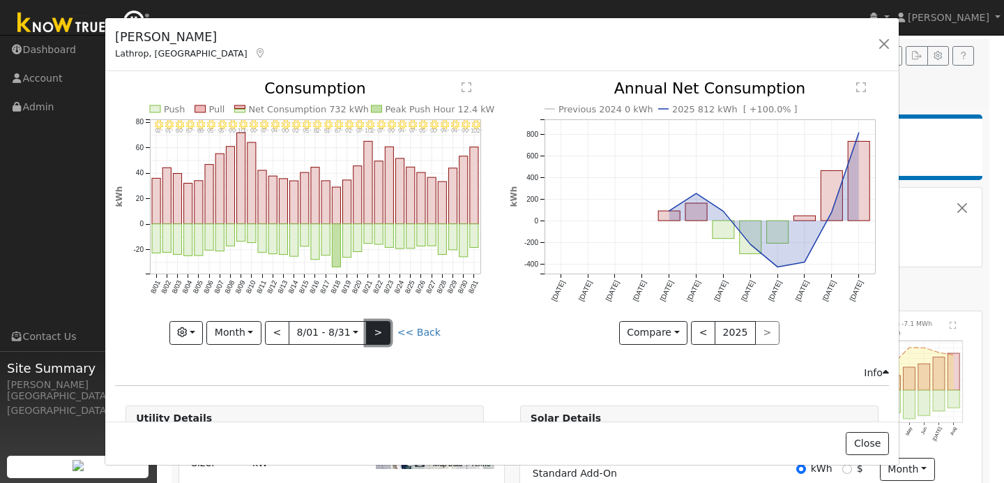
click at [382, 336] on button ">" at bounding box center [378, 333] width 24 height 24
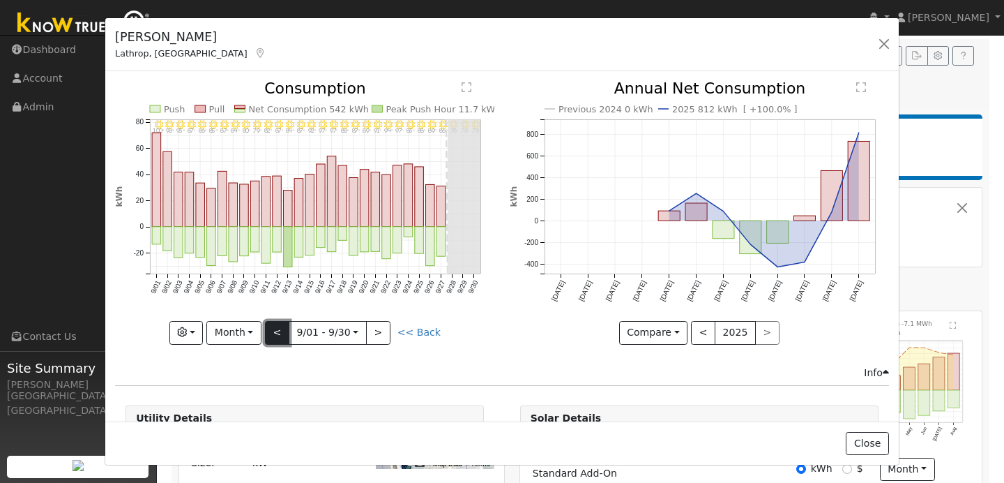
click at [278, 338] on button "<" at bounding box center [277, 333] width 24 height 24
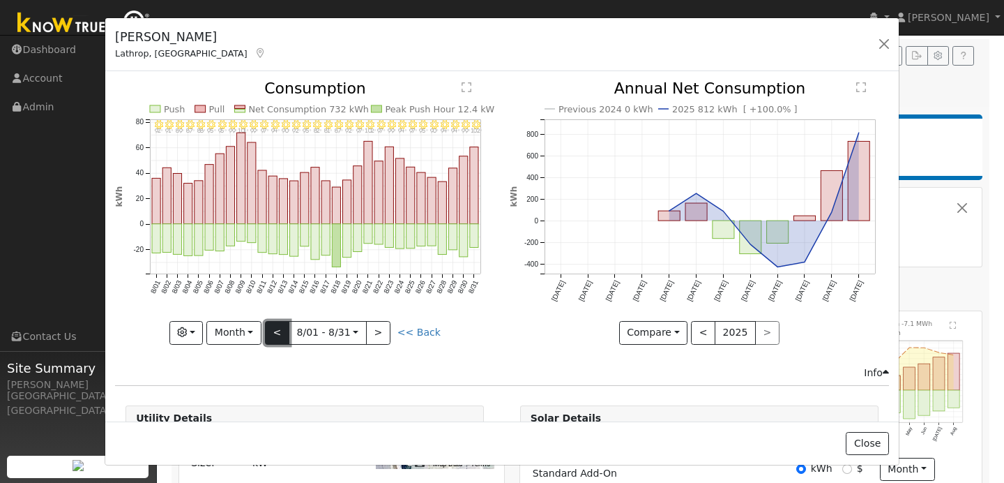
click at [283, 333] on button "<" at bounding box center [277, 333] width 24 height 24
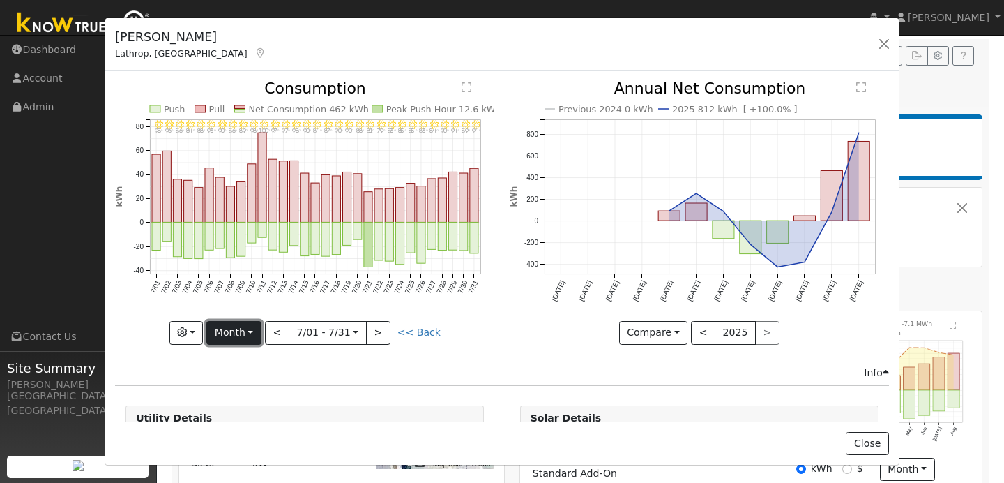
click at [254, 329] on button "Month" at bounding box center [233, 333] width 55 height 24
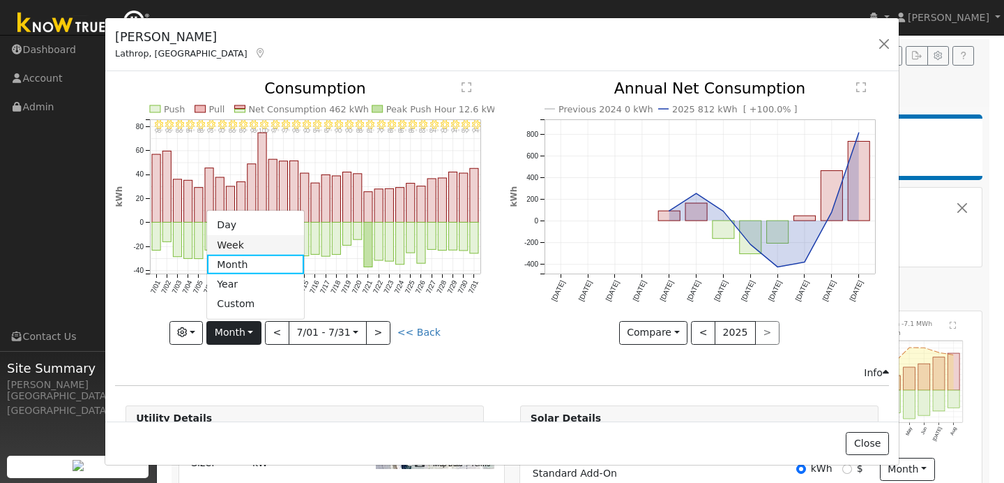
click at [255, 246] on link "Week" at bounding box center [255, 245] width 97 height 20
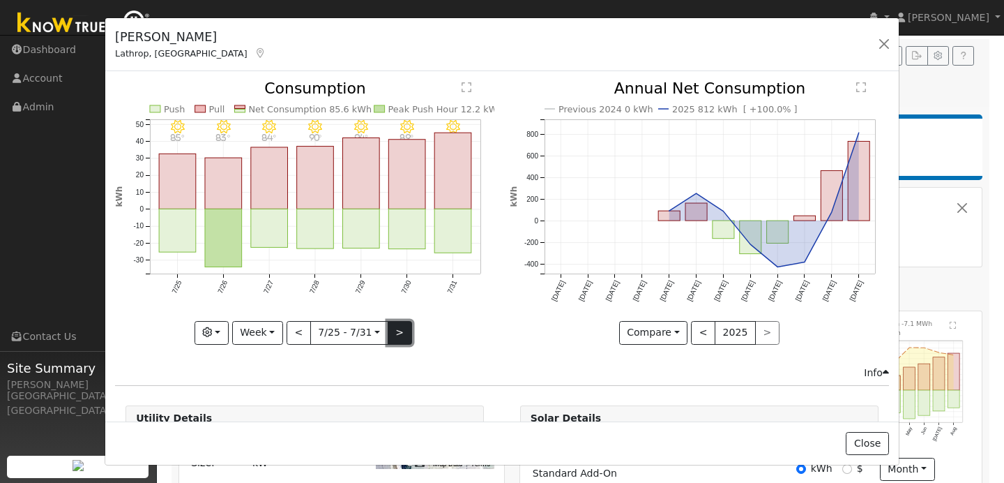
click at [405, 329] on button ">" at bounding box center [400, 333] width 24 height 24
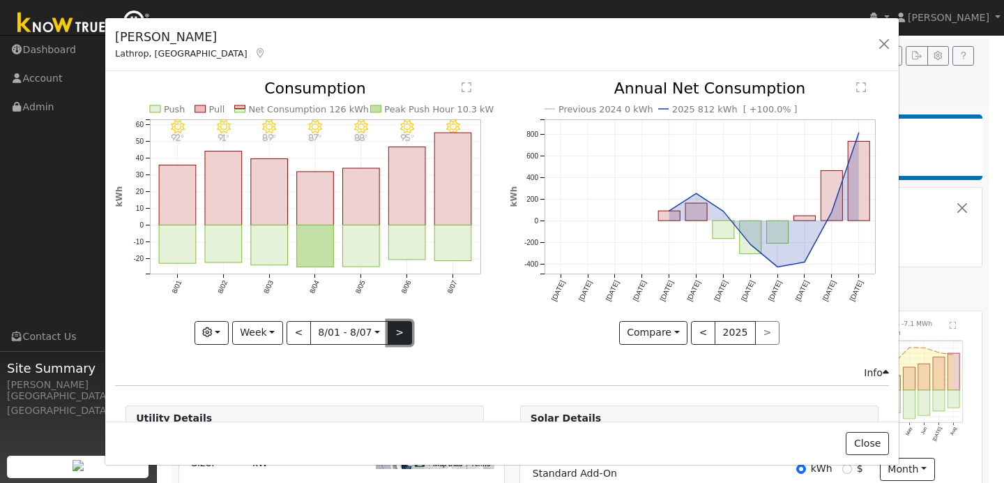
click at [405, 329] on button ">" at bounding box center [400, 333] width 24 height 24
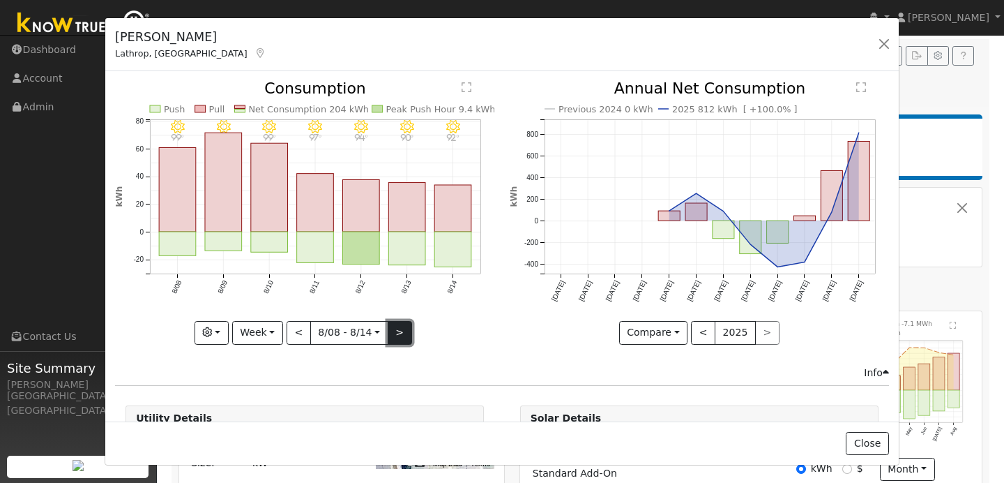
click at [405, 329] on button ">" at bounding box center [400, 333] width 24 height 24
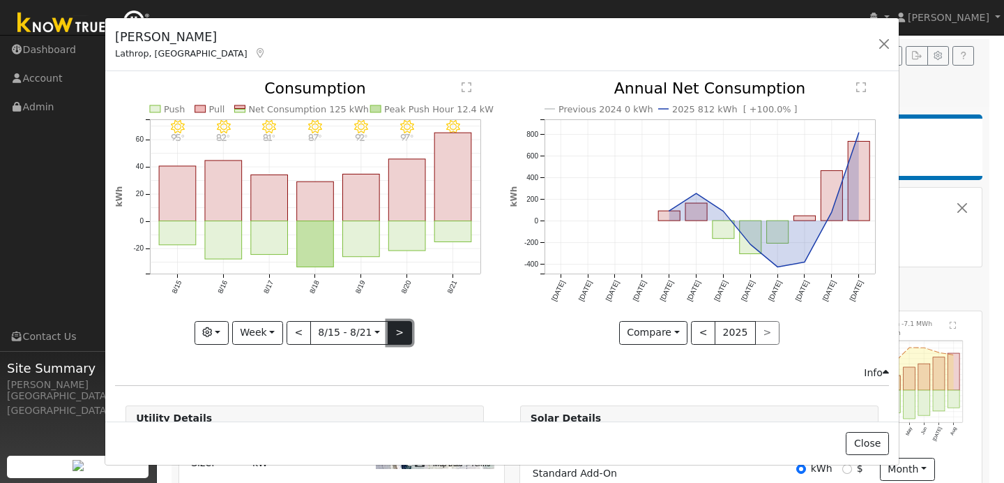
click at [405, 329] on button ">" at bounding box center [400, 333] width 24 height 24
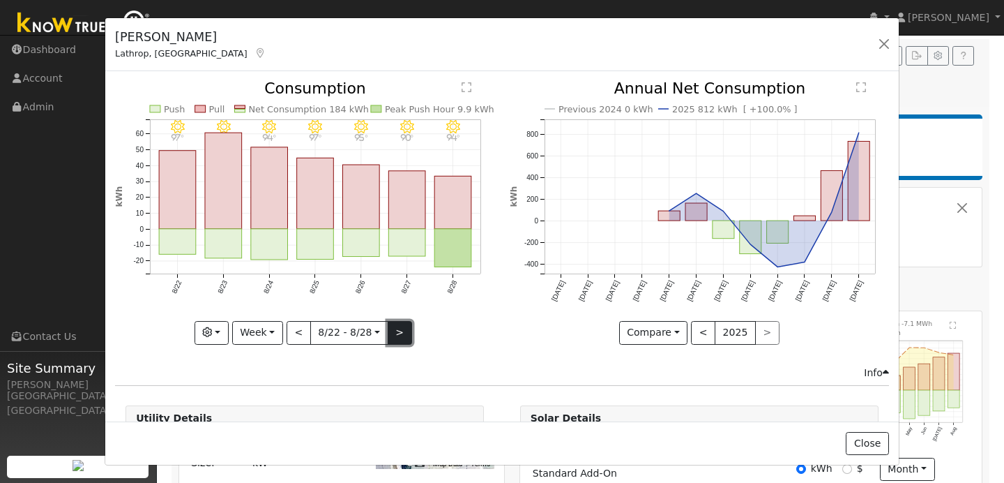
click at [405, 329] on button ">" at bounding box center [400, 333] width 24 height 24
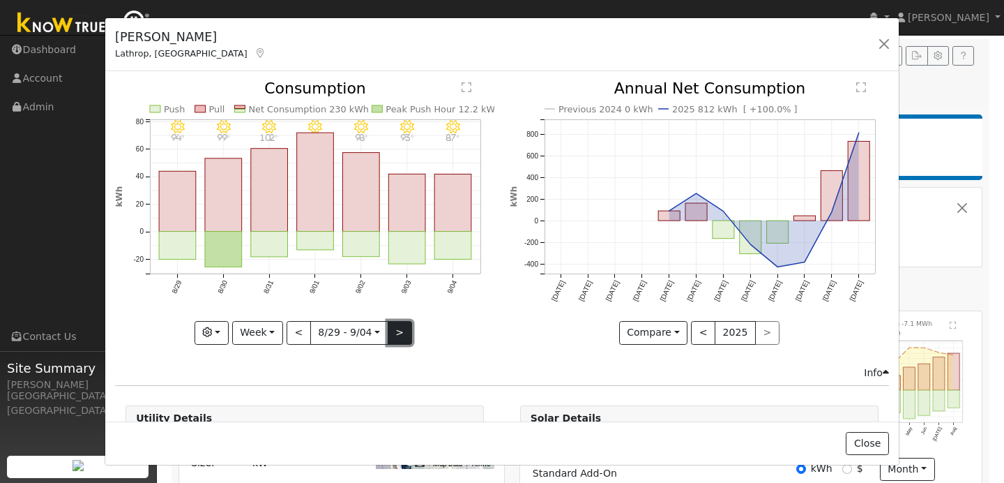
click at [405, 329] on button ">" at bounding box center [400, 333] width 24 height 24
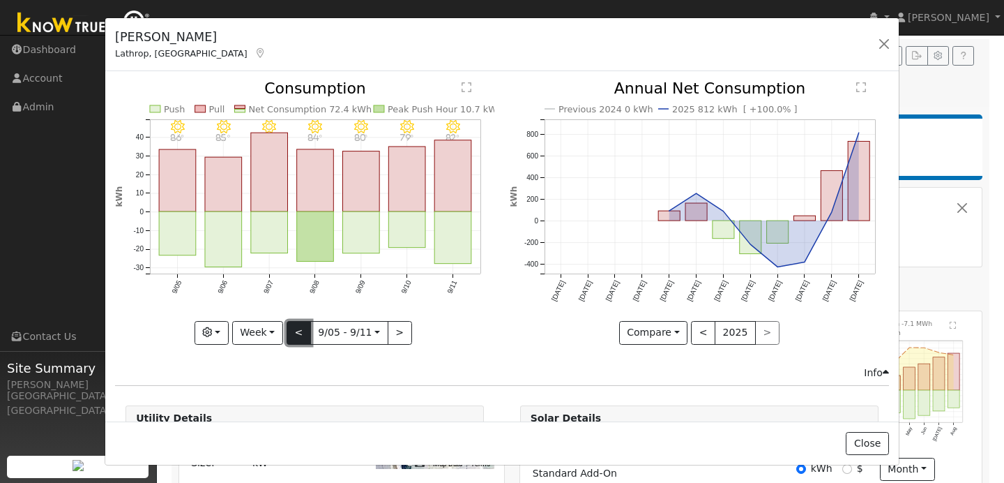
click at [292, 333] on button "<" at bounding box center [299, 333] width 24 height 24
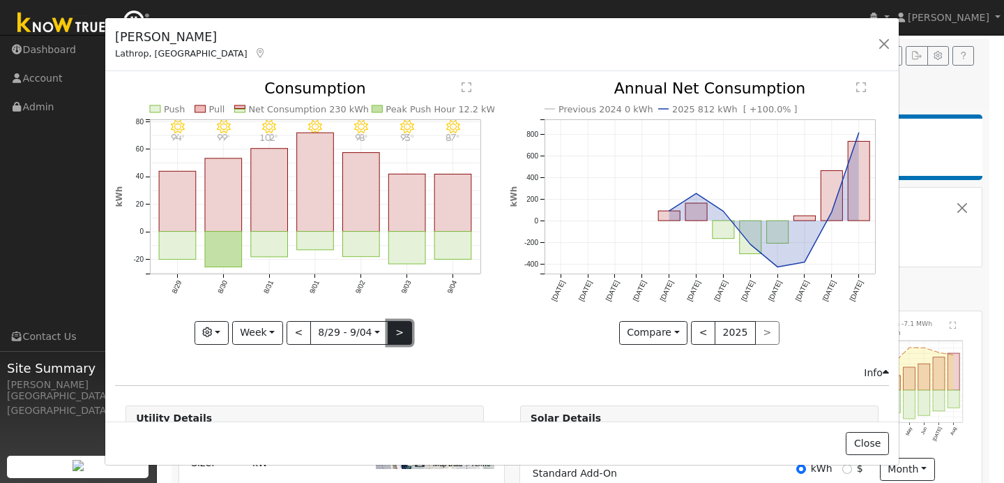
click at [401, 334] on button ">" at bounding box center [400, 333] width 24 height 24
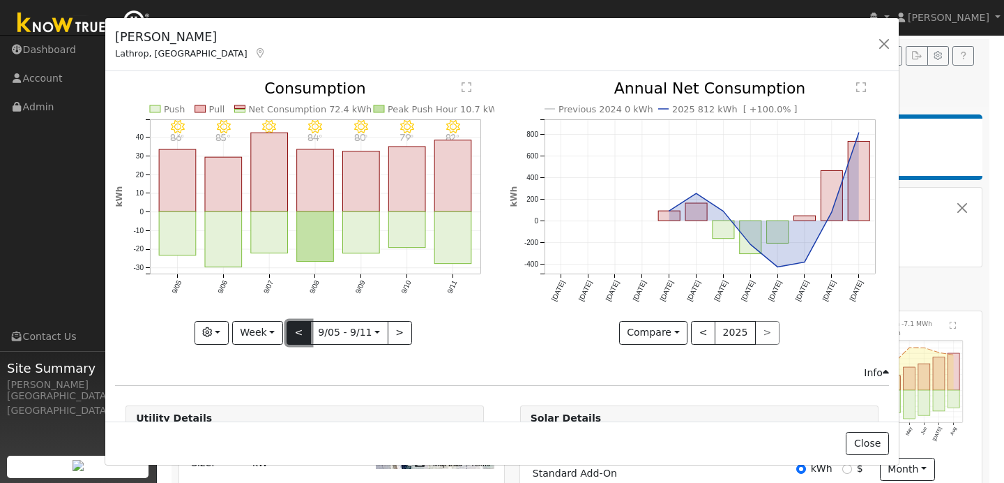
click at [302, 331] on button "<" at bounding box center [299, 333] width 24 height 24
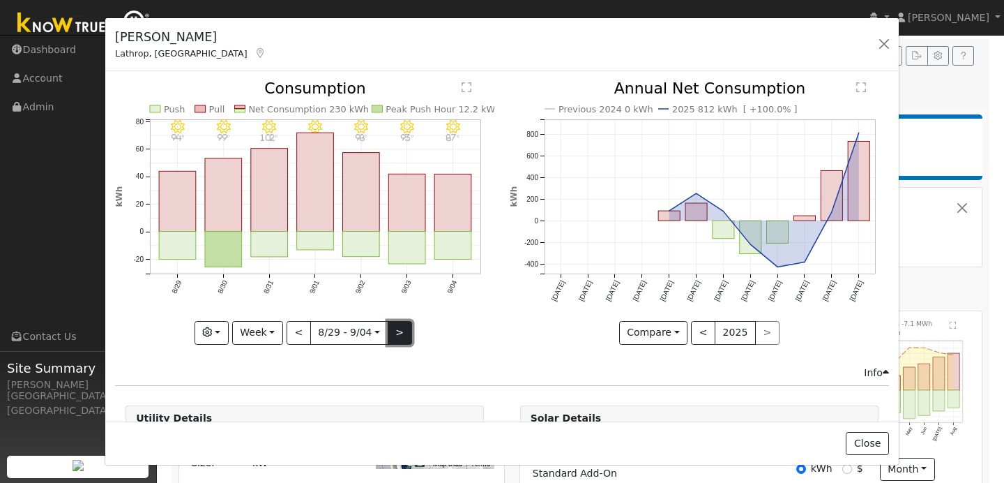
click at [390, 329] on button ">" at bounding box center [400, 333] width 24 height 24
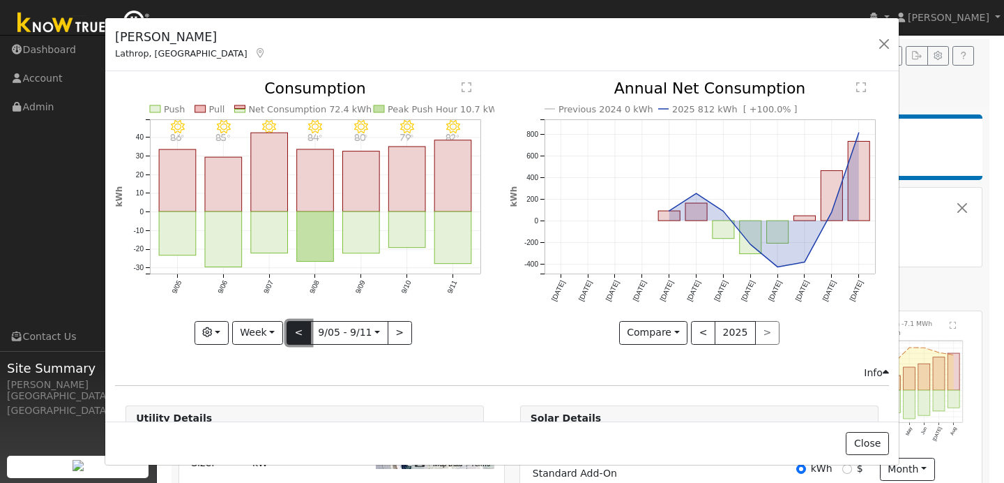
click at [297, 337] on button "<" at bounding box center [299, 333] width 24 height 24
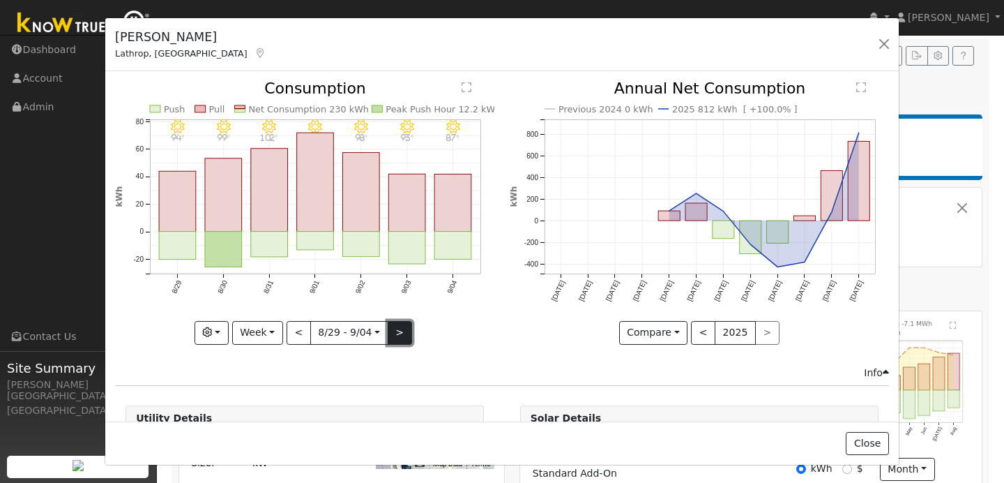
click at [396, 340] on button ">" at bounding box center [400, 333] width 24 height 24
type input "[DATE]"
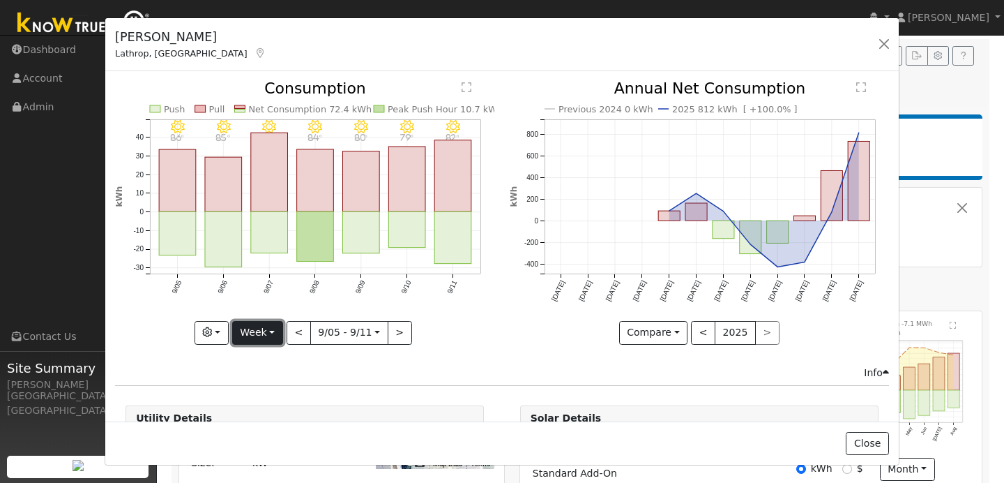
click at [278, 331] on button "Week" at bounding box center [257, 333] width 51 height 24
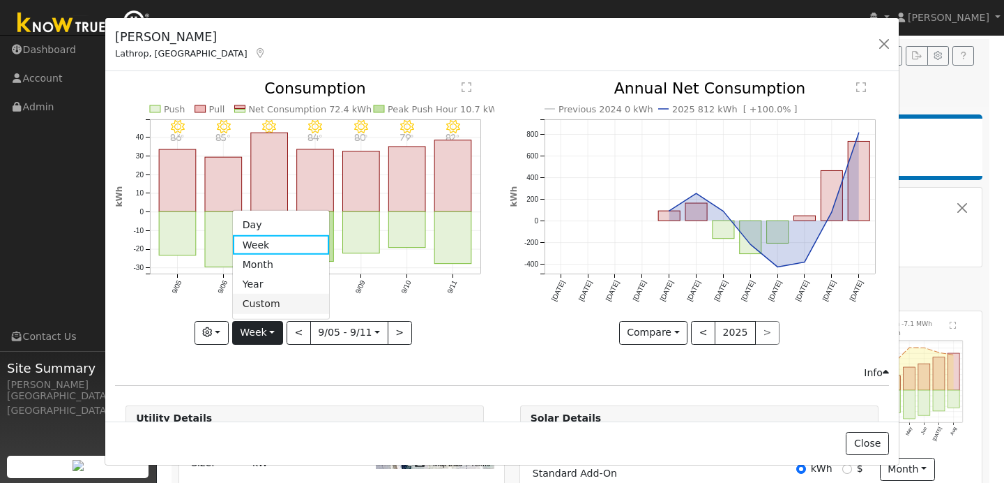
click at [267, 303] on link "Custom" at bounding box center [281, 304] width 97 height 20
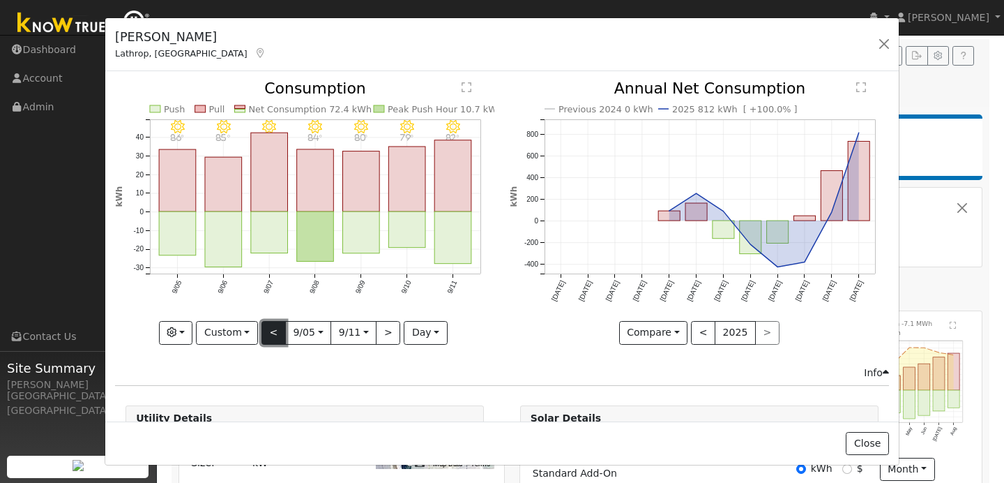
click at [274, 332] on button "<" at bounding box center [274, 333] width 24 height 24
type input "[DATE]"
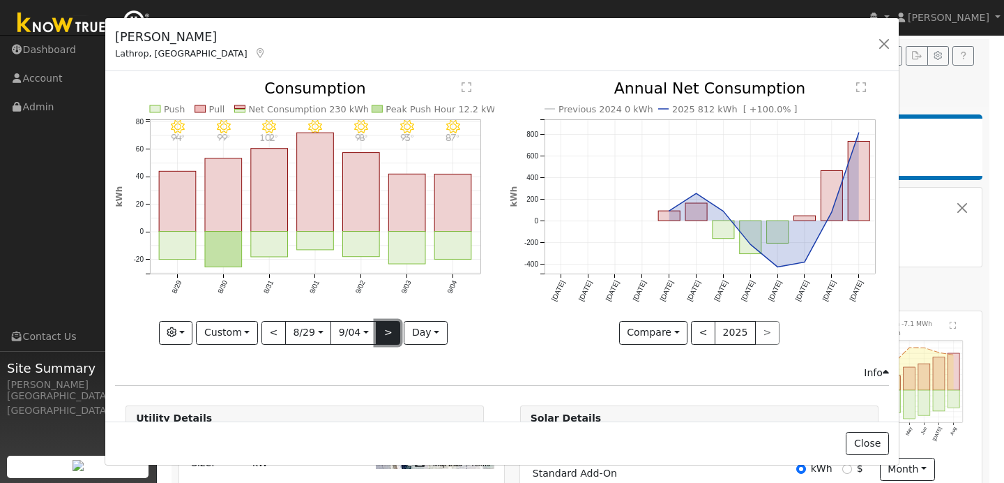
click at [390, 333] on button ">" at bounding box center [388, 333] width 24 height 24
type input "[DATE]"
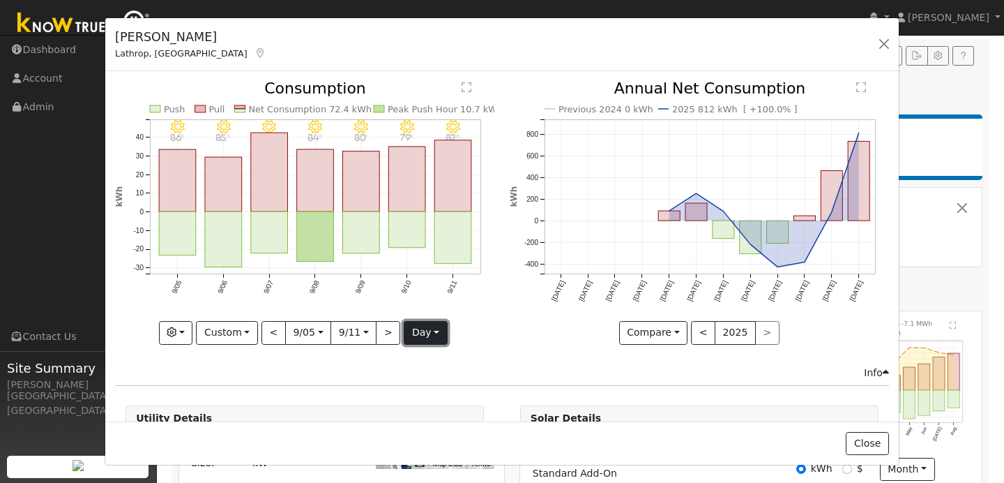
click at [442, 338] on button "day" at bounding box center [425, 333] width 43 height 24
click at [438, 371] on link "Day" at bounding box center [453, 381] width 97 height 20
click at [275, 334] on button "<" at bounding box center [274, 333] width 24 height 24
type input "[DATE]"
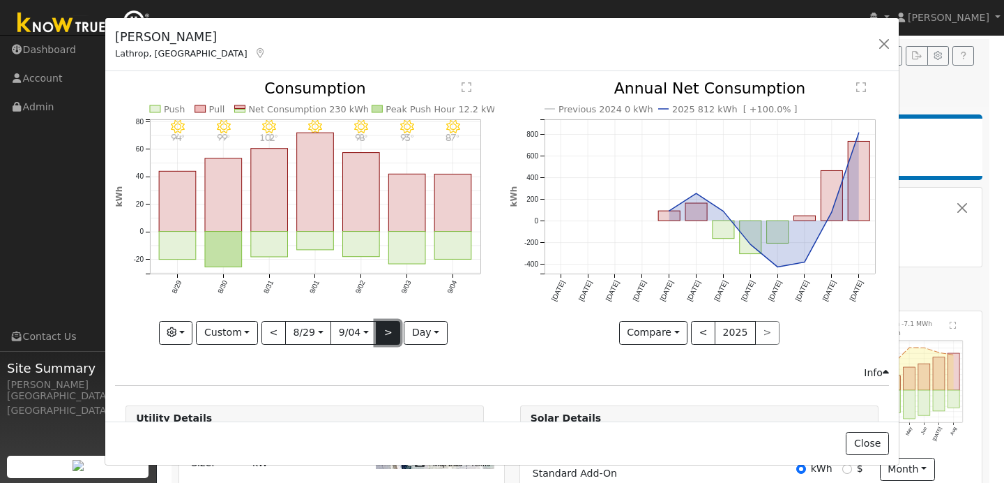
click at [382, 336] on button ">" at bounding box center [388, 333] width 24 height 24
type input "[DATE]"
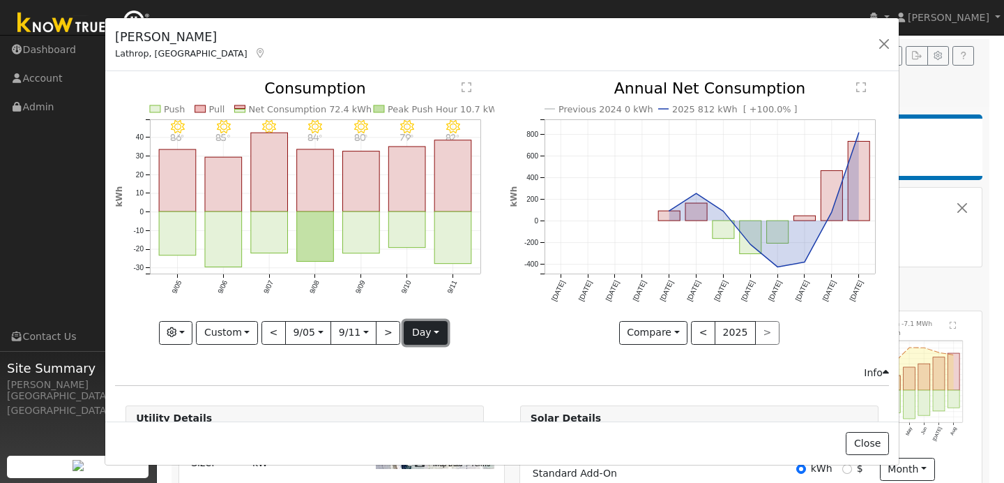
click at [432, 329] on button "day" at bounding box center [425, 333] width 43 height 24
click at [428, 352] on link "Hour" at bounding box center [453, 362] width 97 height 20
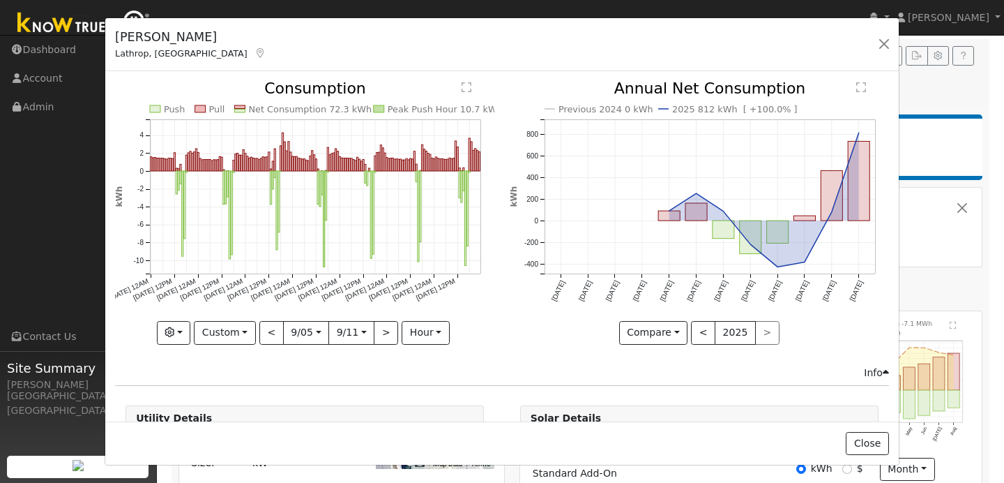
click at [469, 91] on text "" at bounding box center [467, 87] width 10 height 11
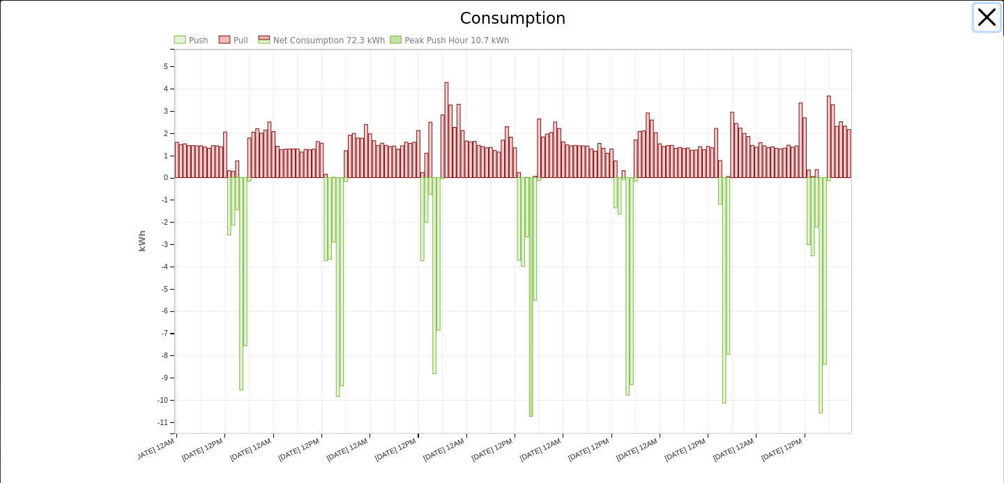
click at [986, 22] on button "button" at bounding box center [987, 17] width 27 height 27
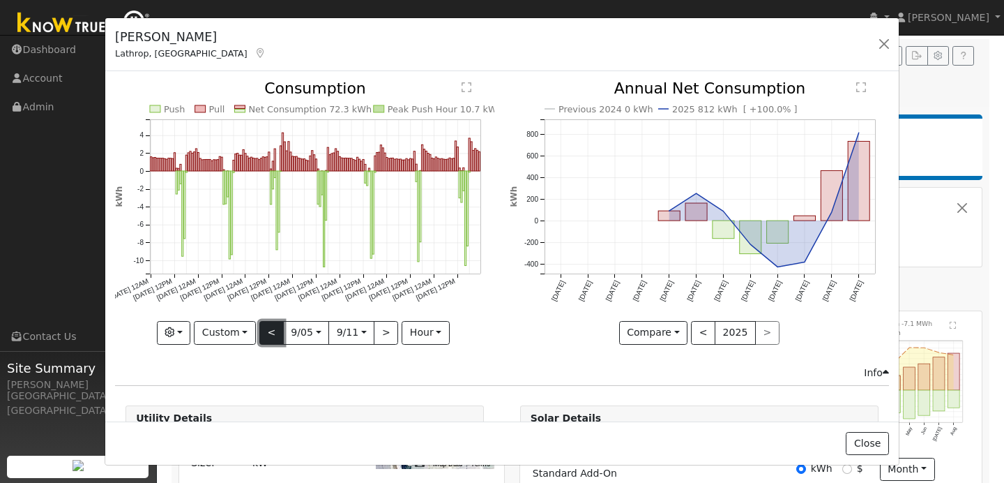
click at [267, 336] on button "<" at bounding box center [271, 333] width 24 height 24
type input "[DATE]"
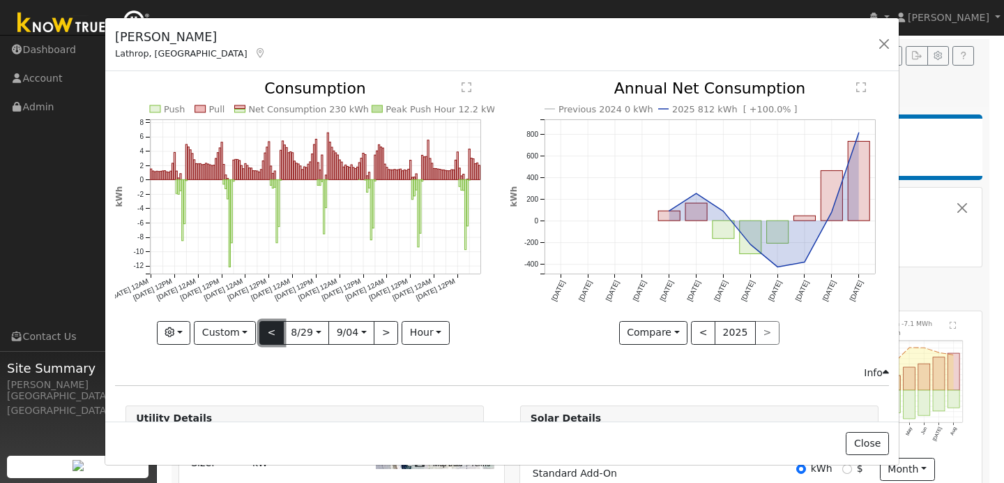
click at [273, 329] on button "<" at bounding box center [271, 333] width 24 height 24
type input "[DATE]"
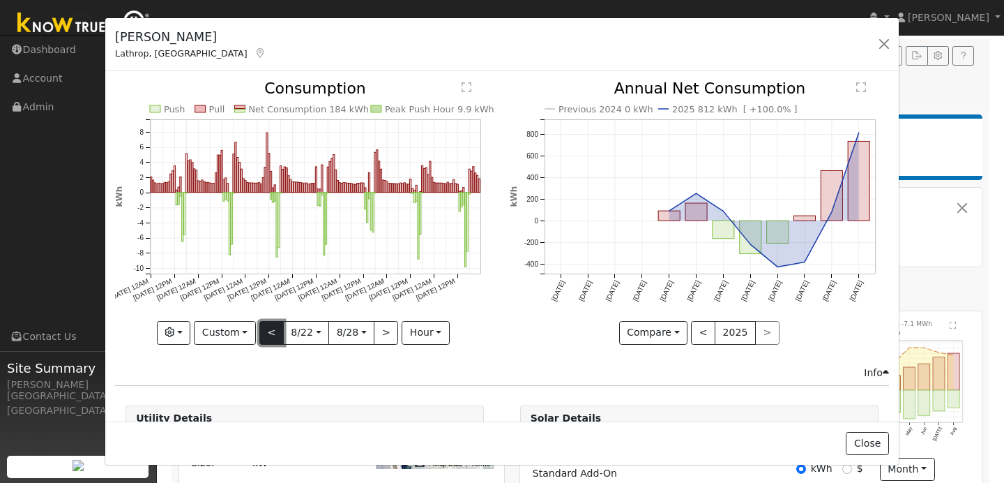
click at [273, 329] on button "<" at bounding box center [271, 333] width 24 height 24
type input "[DATE]"
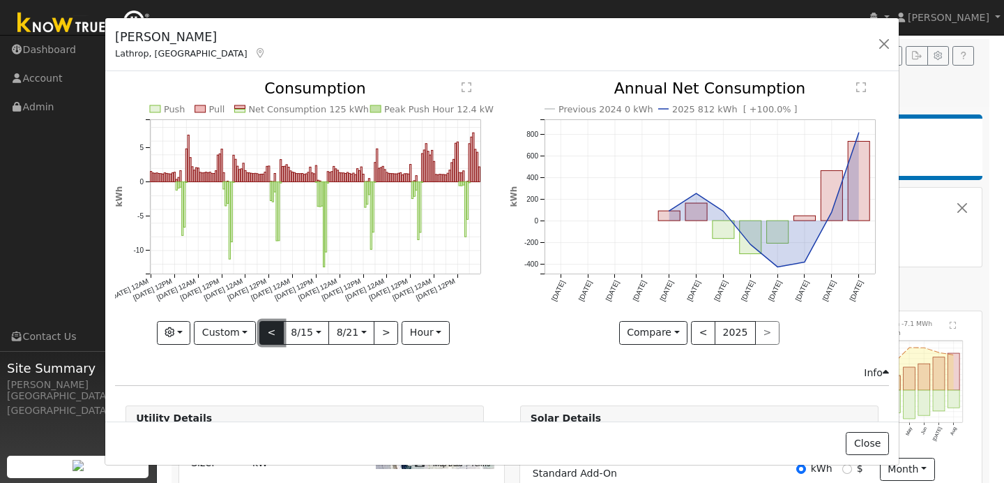
click at [273, 329] on button "<" at bounding box center [271, 333] width 24 height 24
type input "[DATE]"
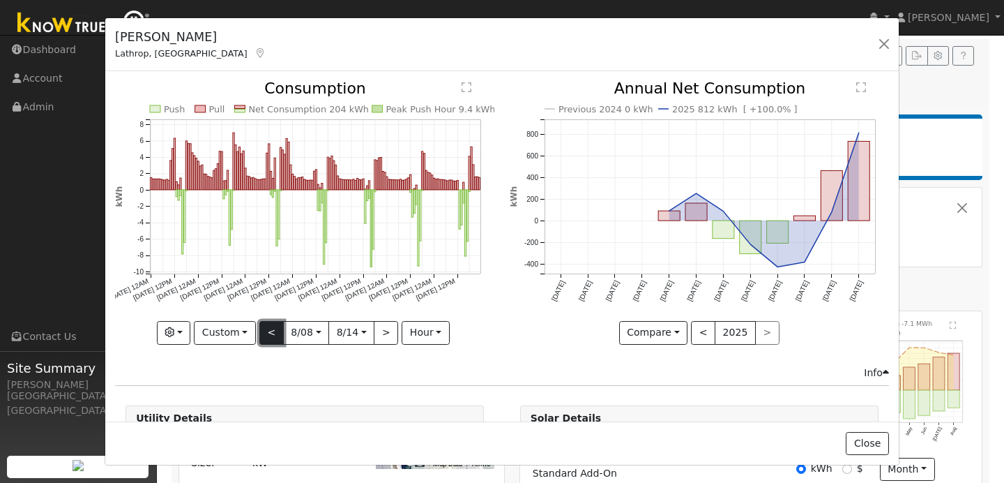
click at [273, 329] on button "<" at bounding box center [271, 333] width 24 height 24
type input "[DATE]"
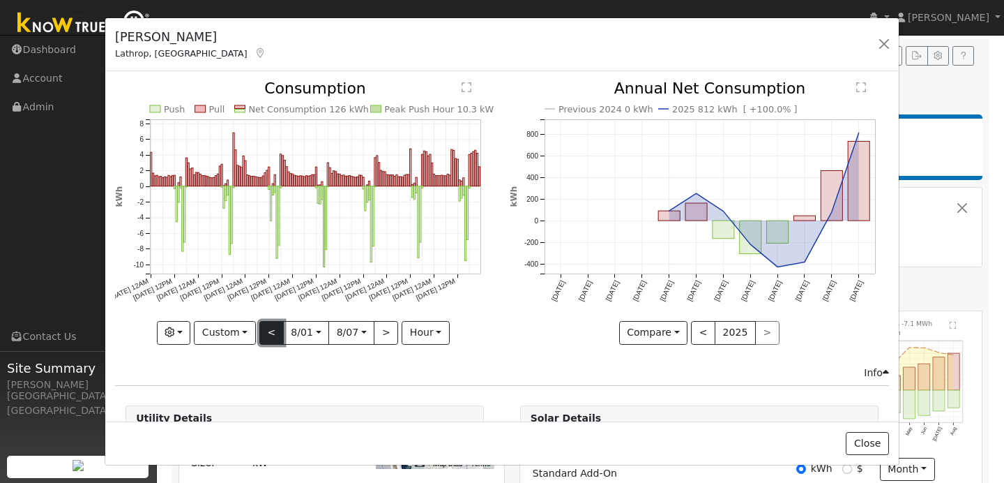
click at [273, 329] on button "<" at bounding box center [271, 333] width 24 height 24
type input "[DATE]"
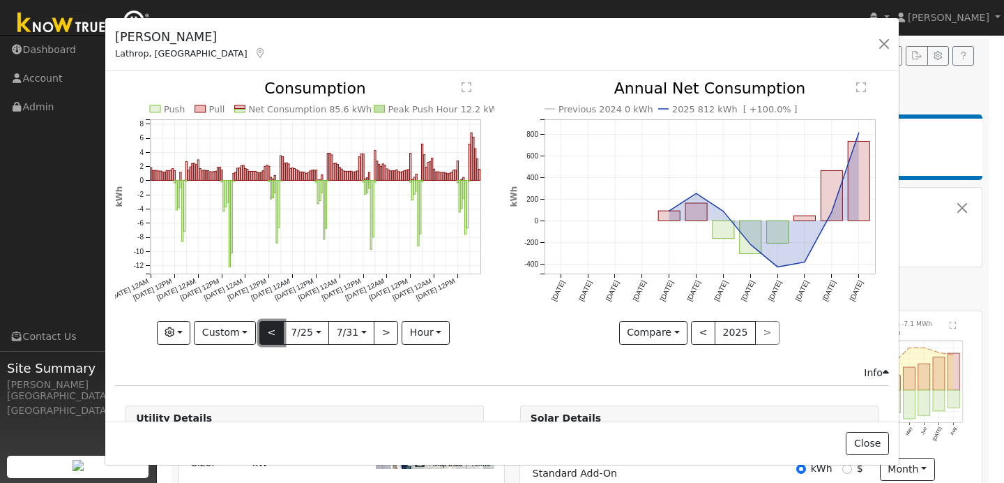
click at [270, 331] on button "<" at bounding box center [271, 333] width 24 height 24
type input "[DATE]"
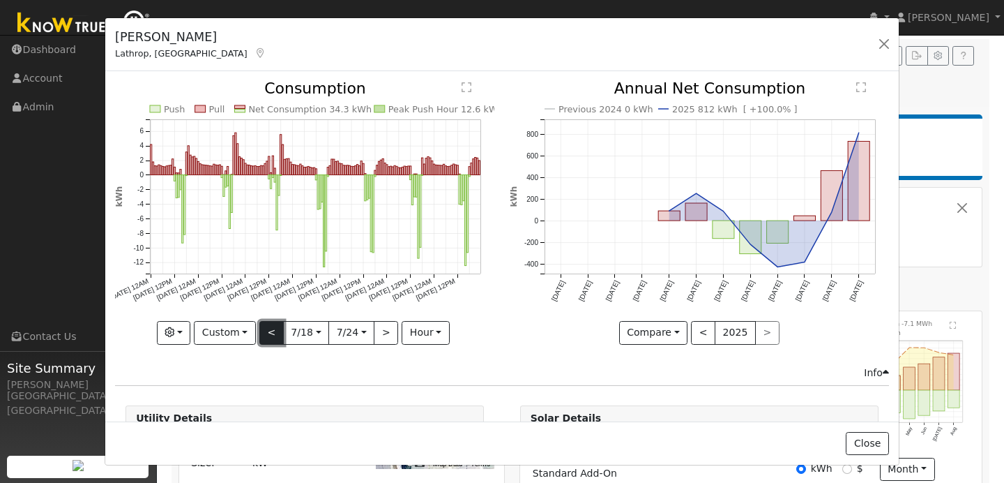
click at [270, 331] on button "<" at bounding box center [271, 333] width 24 height 24
type input "[DATE]"
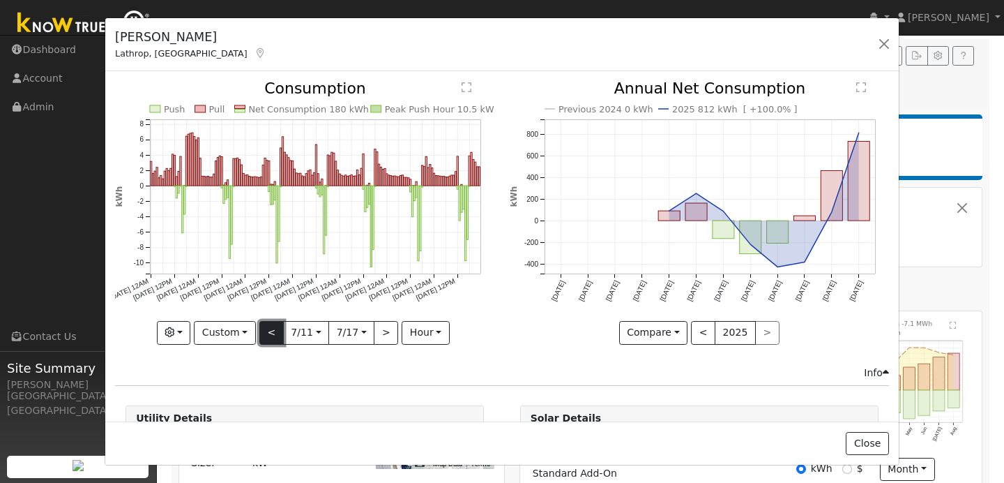
click at [270, 331] on button "<" at bounding box center [271, 333] width 24 height 24
type input "[DATE]"
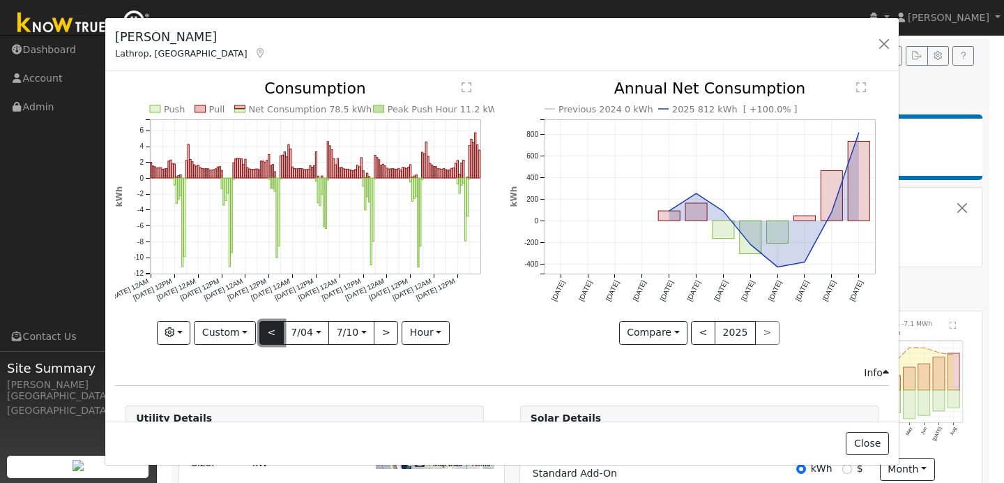
click at [270, 331] on button "<" at bounding box center [271, 333] width 24 height 24
type input "[DATE]"
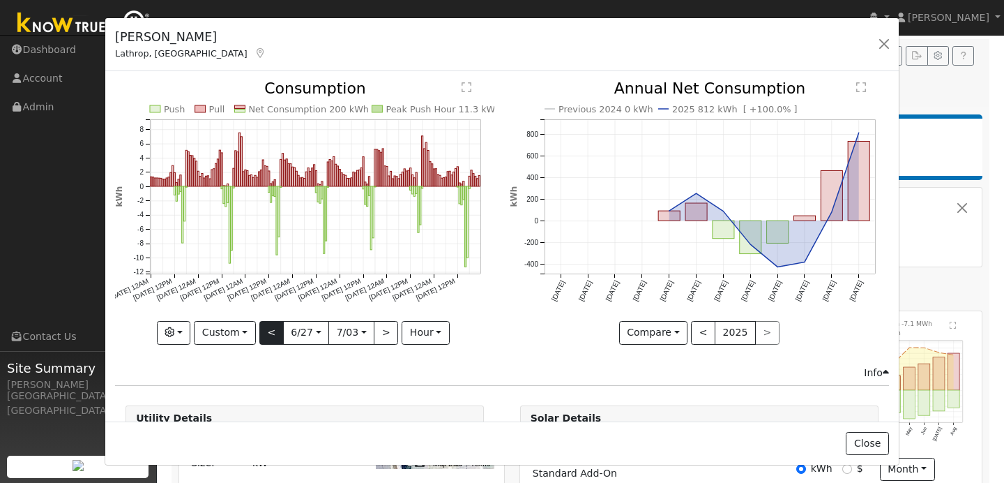
click at [270, 331] on div "Push Pull Net Consumption 200 kWh Peak Push Hour 11.3 kWh [DATE] 12AM [DATE] 12…" at bounding box center [304, 212] width 379 height 263
click at [270, 331] on button "<" at bounding box center [271, 333] width 24 height 24
type input "[DATE]"
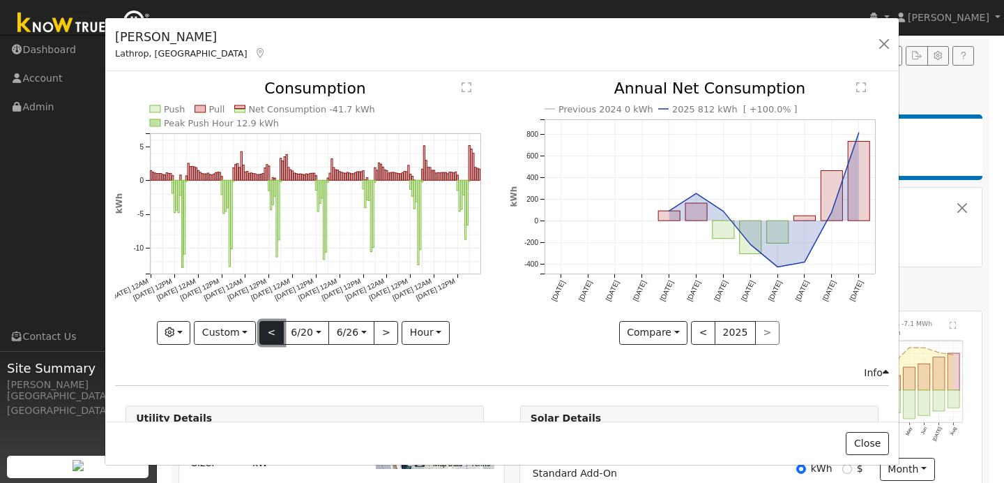
click at [266, 340] on button "<" at bounding box center [271, 333] width 24 height 24
type input "[DATE]"
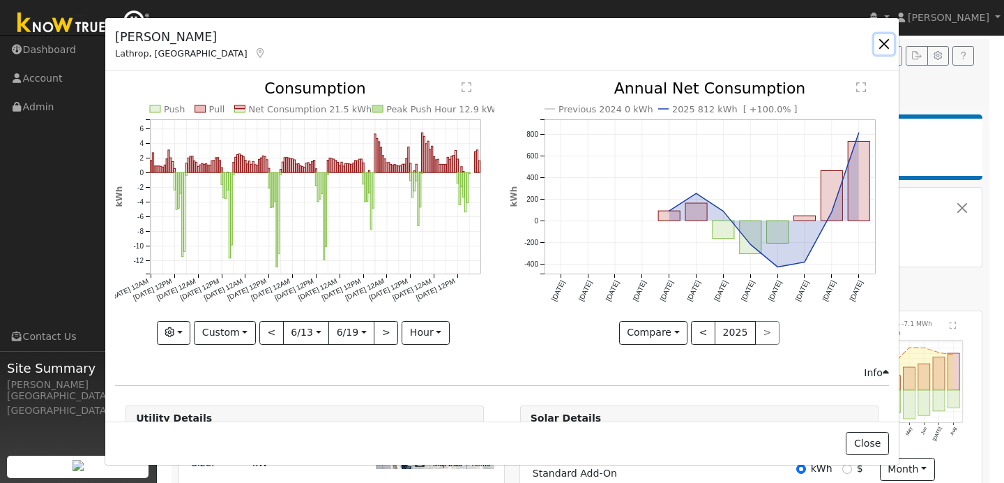
click at [889, 45] on button "button" at bounding box center [885, 44] width 20 height 20
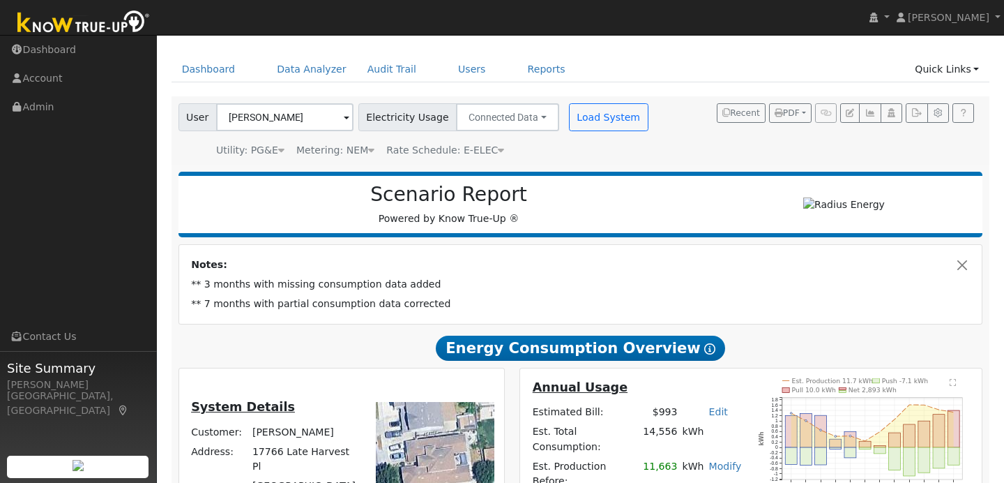
scroll to position [0, 0]
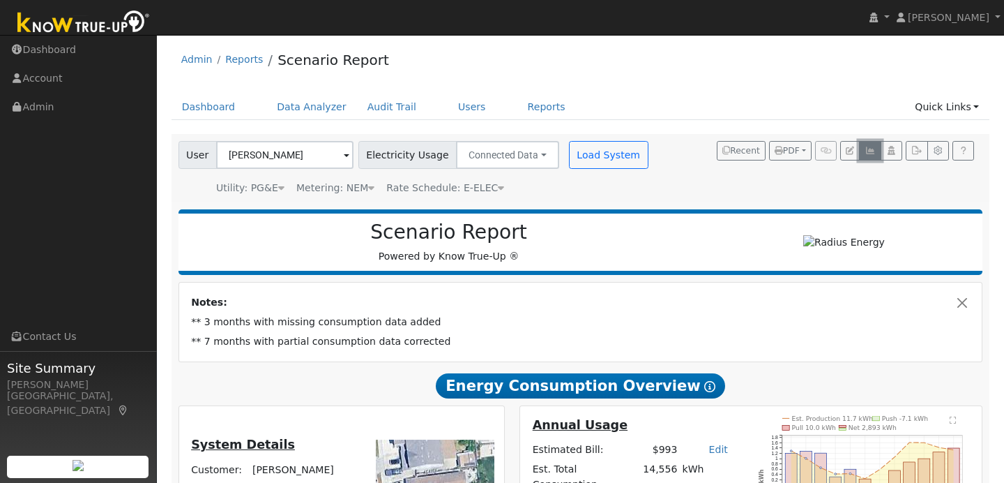
click at [875, 151] on icon "button" at bounding box center [870, 150] width 10 height 8
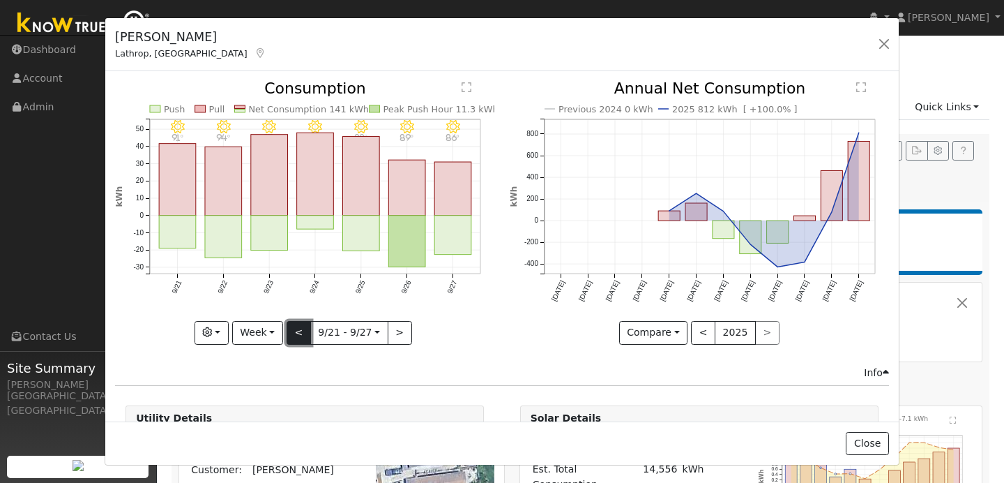
click at [295, 329] on button "<" at bounding box center [299, 333] width 24 height 24
type input "[DATE]"
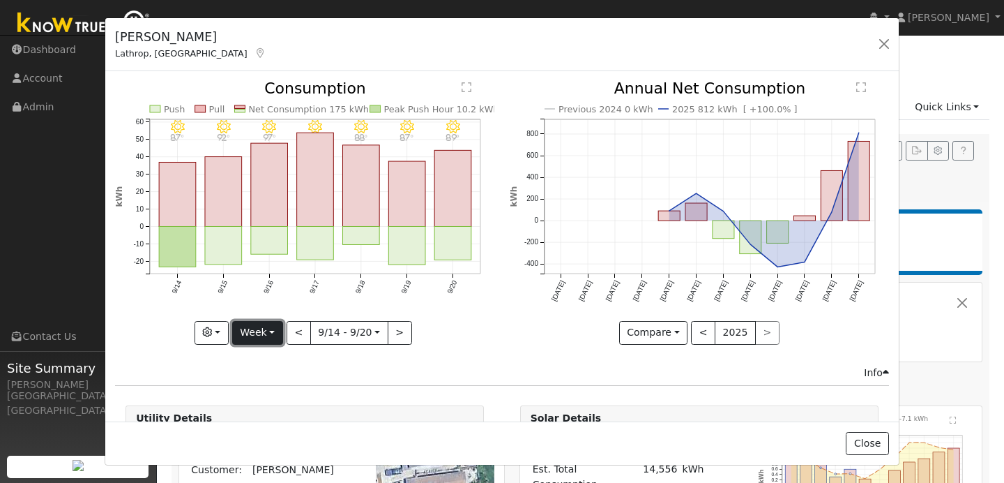
click at [271, 332] on button "Week" at bounding box center [257, 333] width 51 height 24
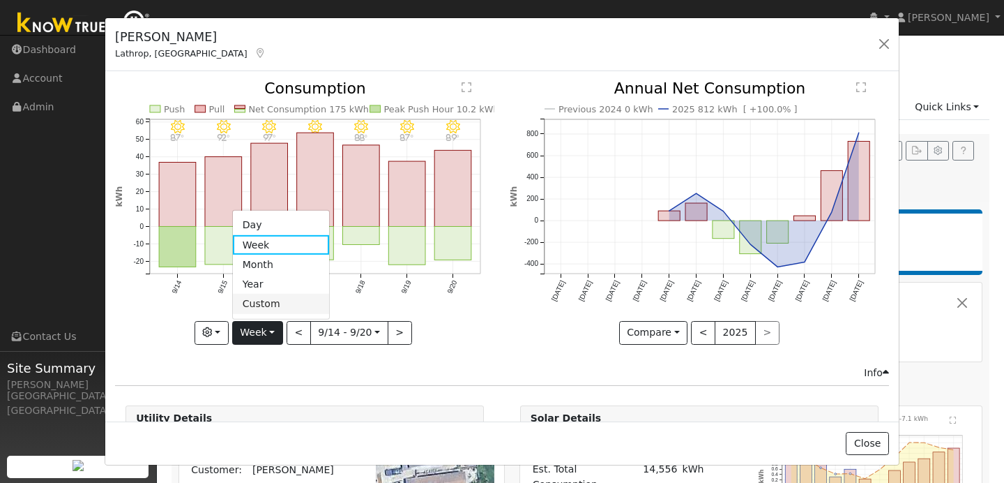
click at [262, 302] on link "Custom" at bounding box center [281, 304] width 97 height 20
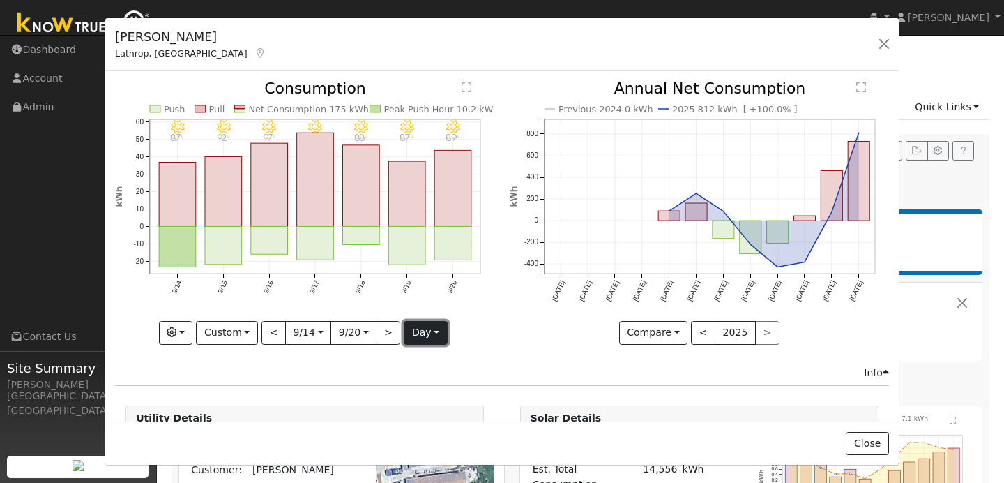
click at [425, 331] on button "day" at bounding box center [425, 333] width 43 height 24
click at [432, 359] on link "Hour" at bounding box center [453, 362] width 97 height 20
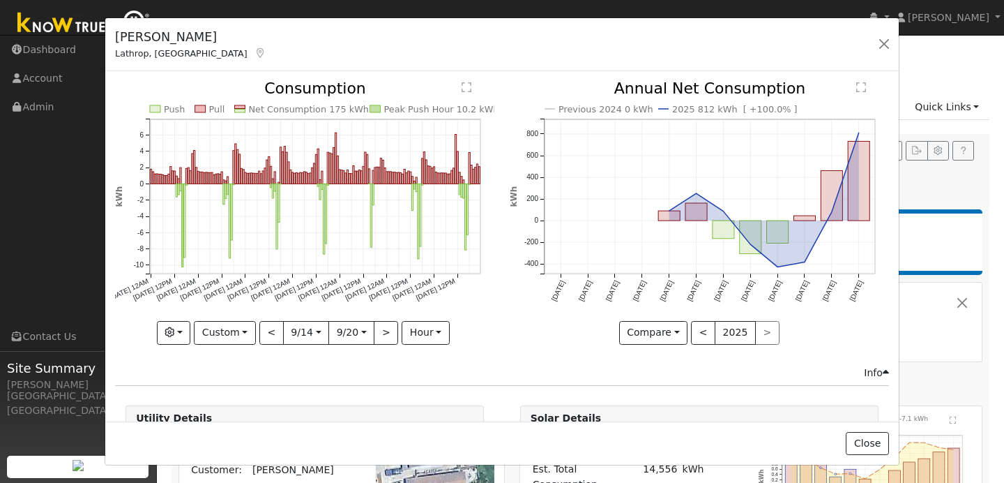
click at [467, 92] on text "" at bounding box center [467, 87] width 10 height 11
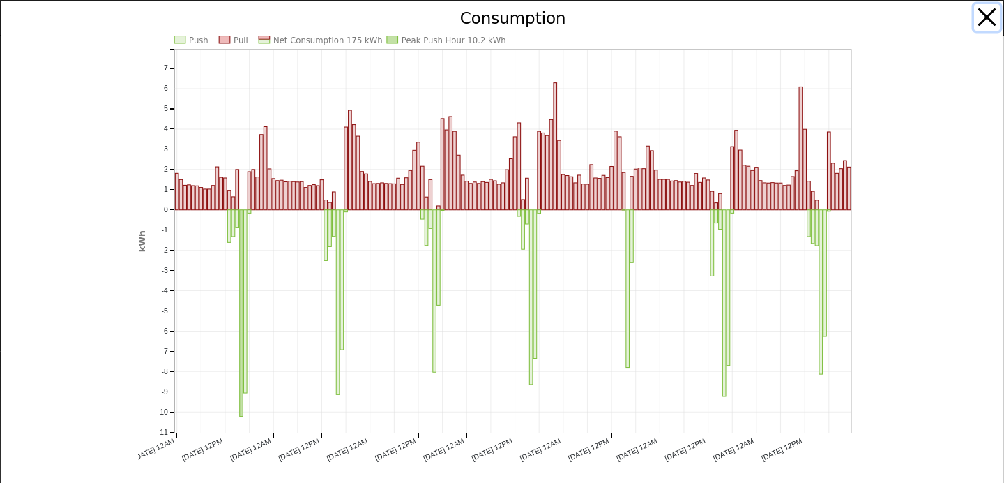
click at [981, 18] on button "button" at bounding box center [987, 17] width 27 height 27
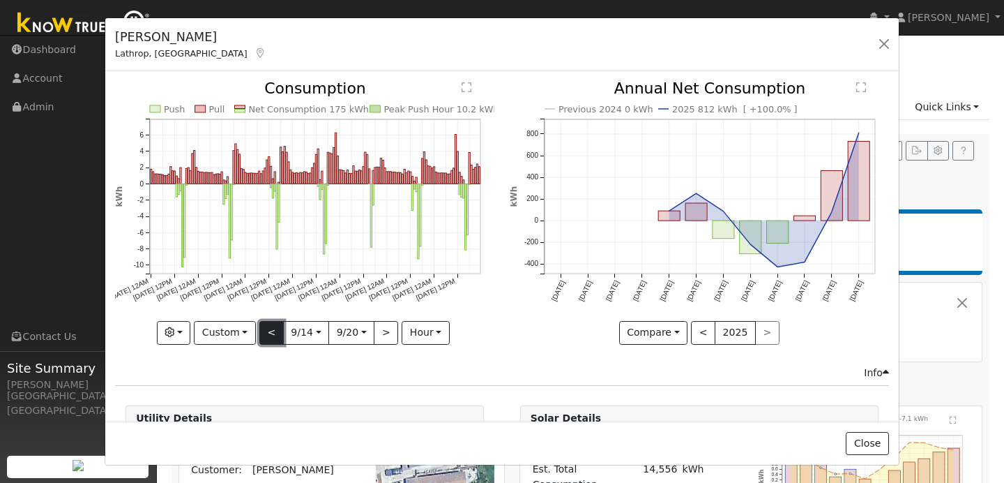
click at [274, 333] on button "<" at bounding box center [271, 333] width 24 height 24
type input "[DATE]"
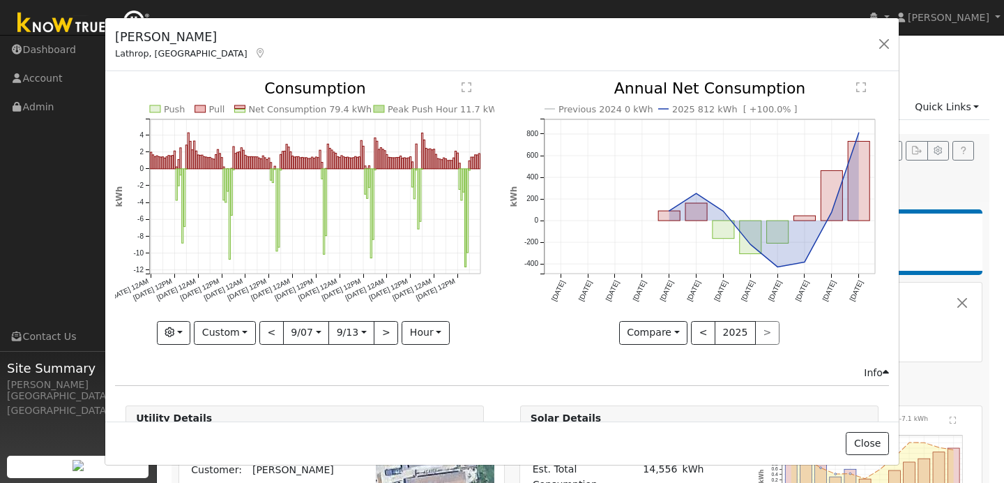
click at [469, 86] on text "" at bounding box center [467, 87] width 10 height 11
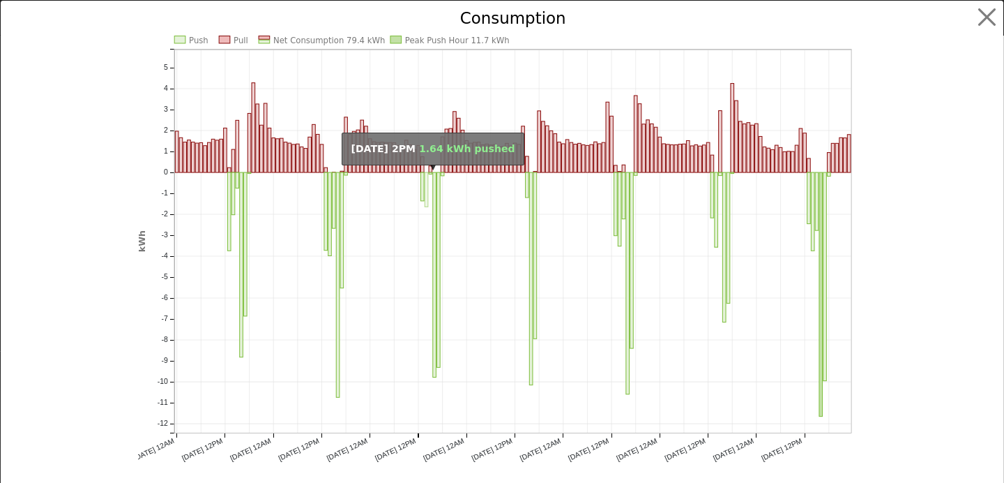
click at [428, 181] on rect "onclick=""" at bounding box center [426, 189] width 3 height 34
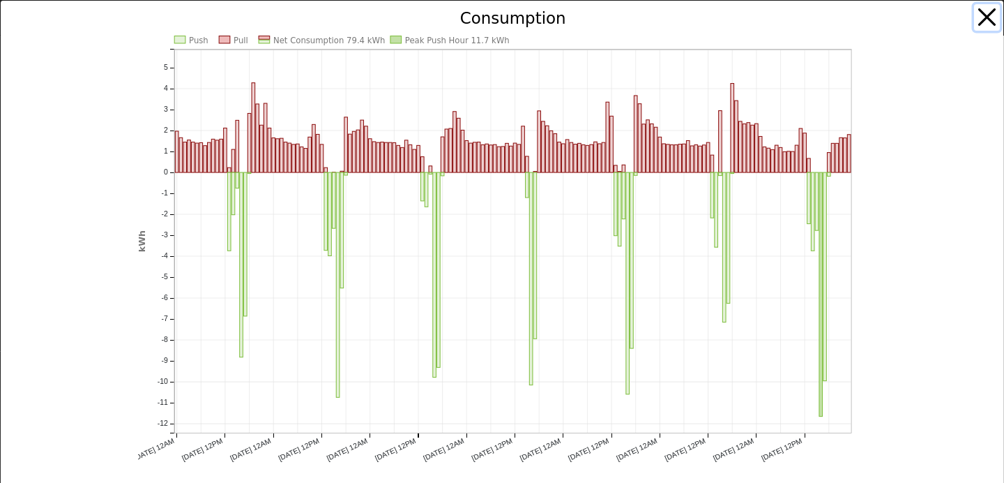
click at [991, 20] on button "button" at bounding box center [987, 17] width 27 height 27
